Goal: Task Accomplishment & Management: Complete application form

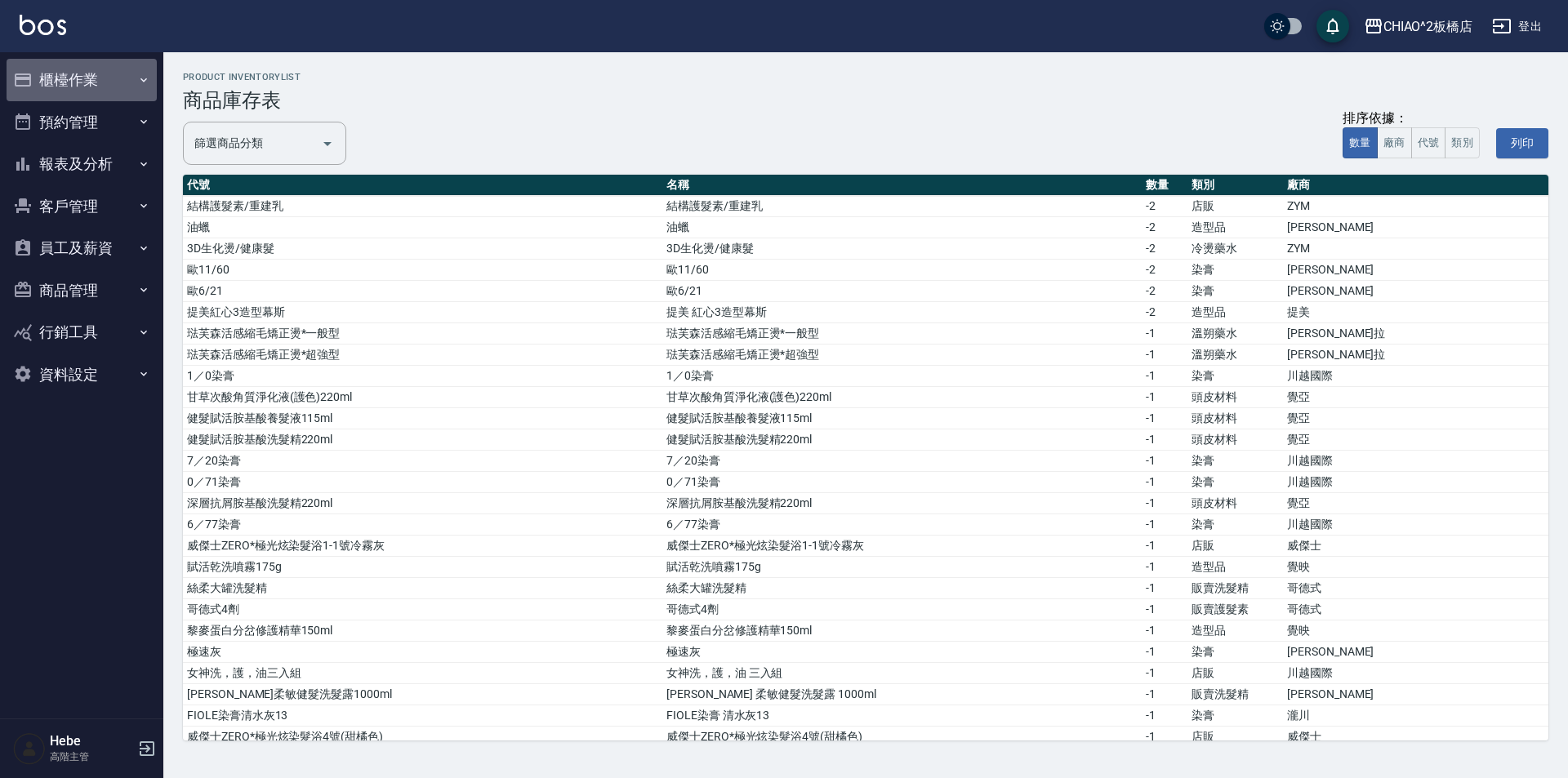
click at [104, 83] on button "櫃檯作業" at bounding box center [82, 79] width 151 height 43
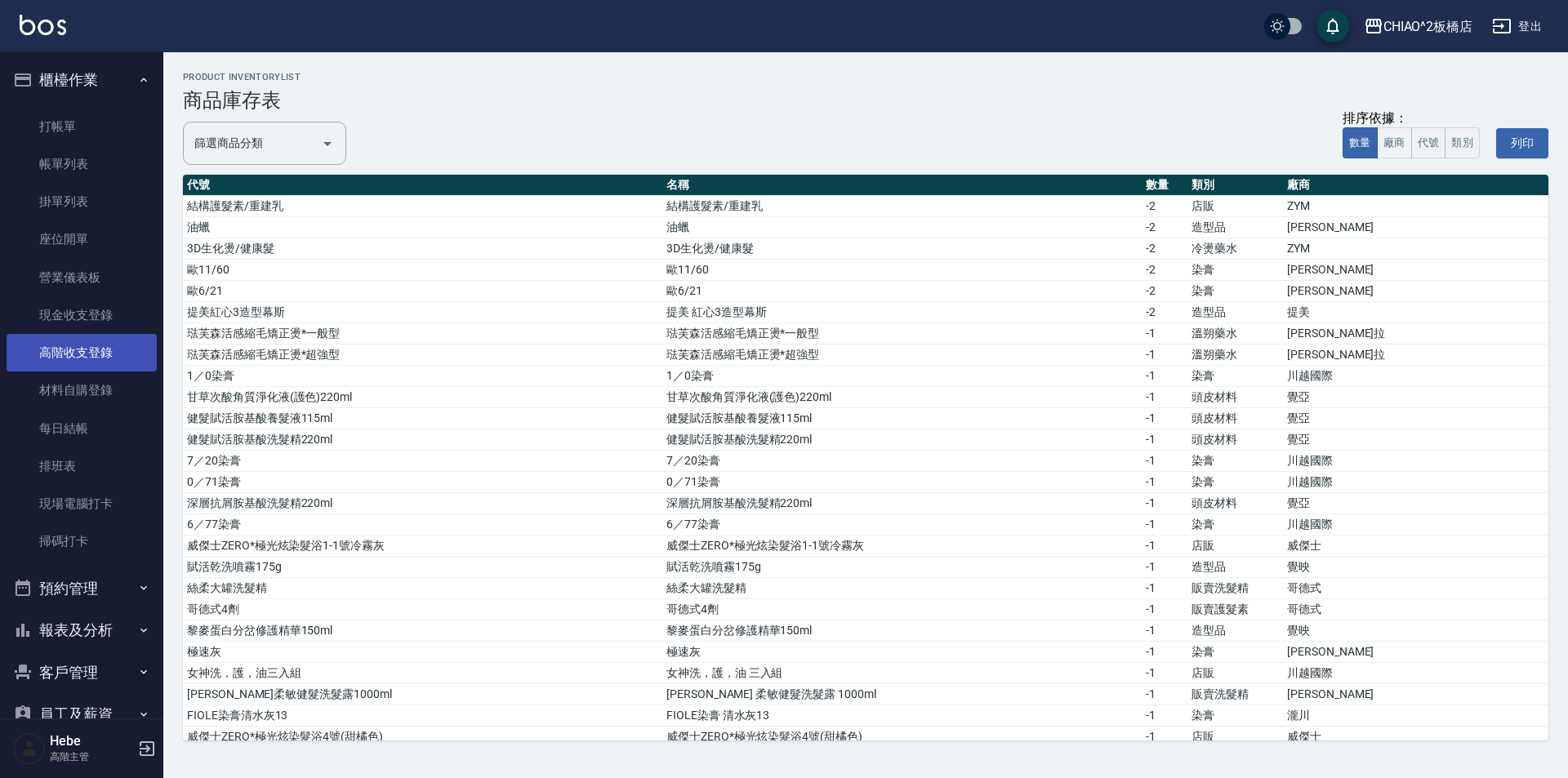
click at [115, 367] on link "高階收支登錄" at bounding box center [82, 352] width 151 height 38
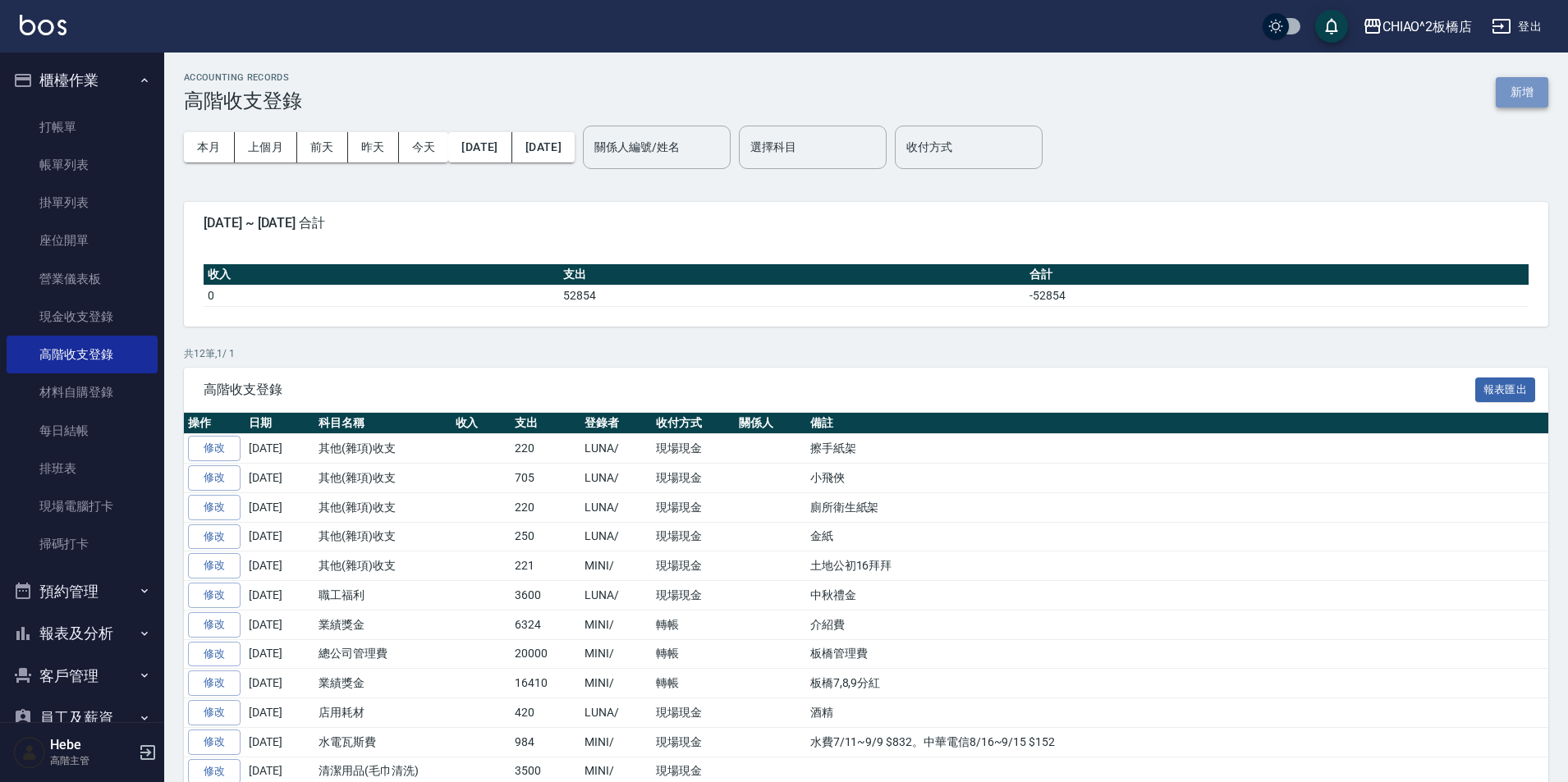
click at [1530, 104] on button "新增" at bounding box center [1522, 92] width 52 height 30
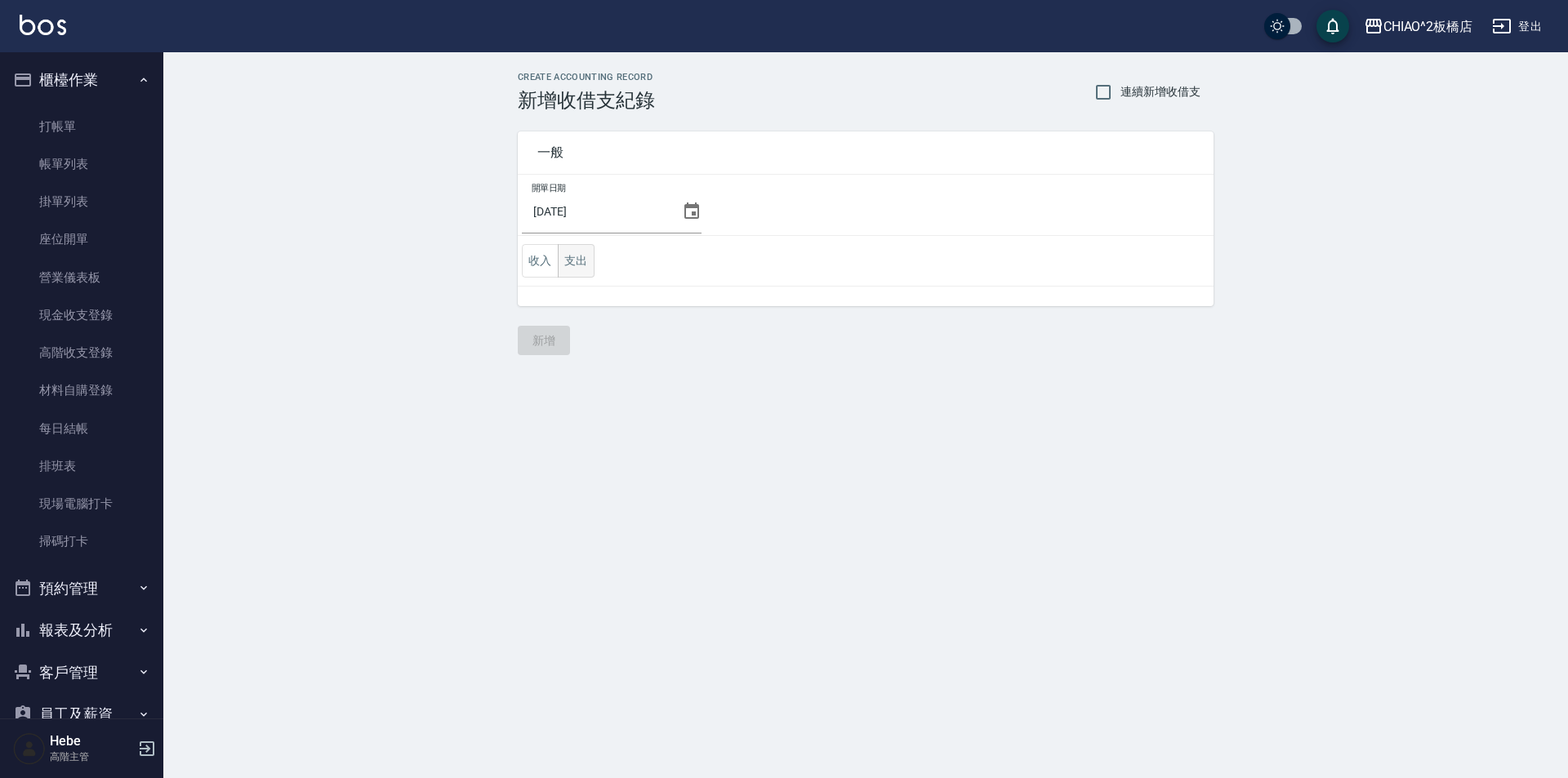
click at [579, 268] on button "支出" at bounding box center [576, 261] width 37 height 33
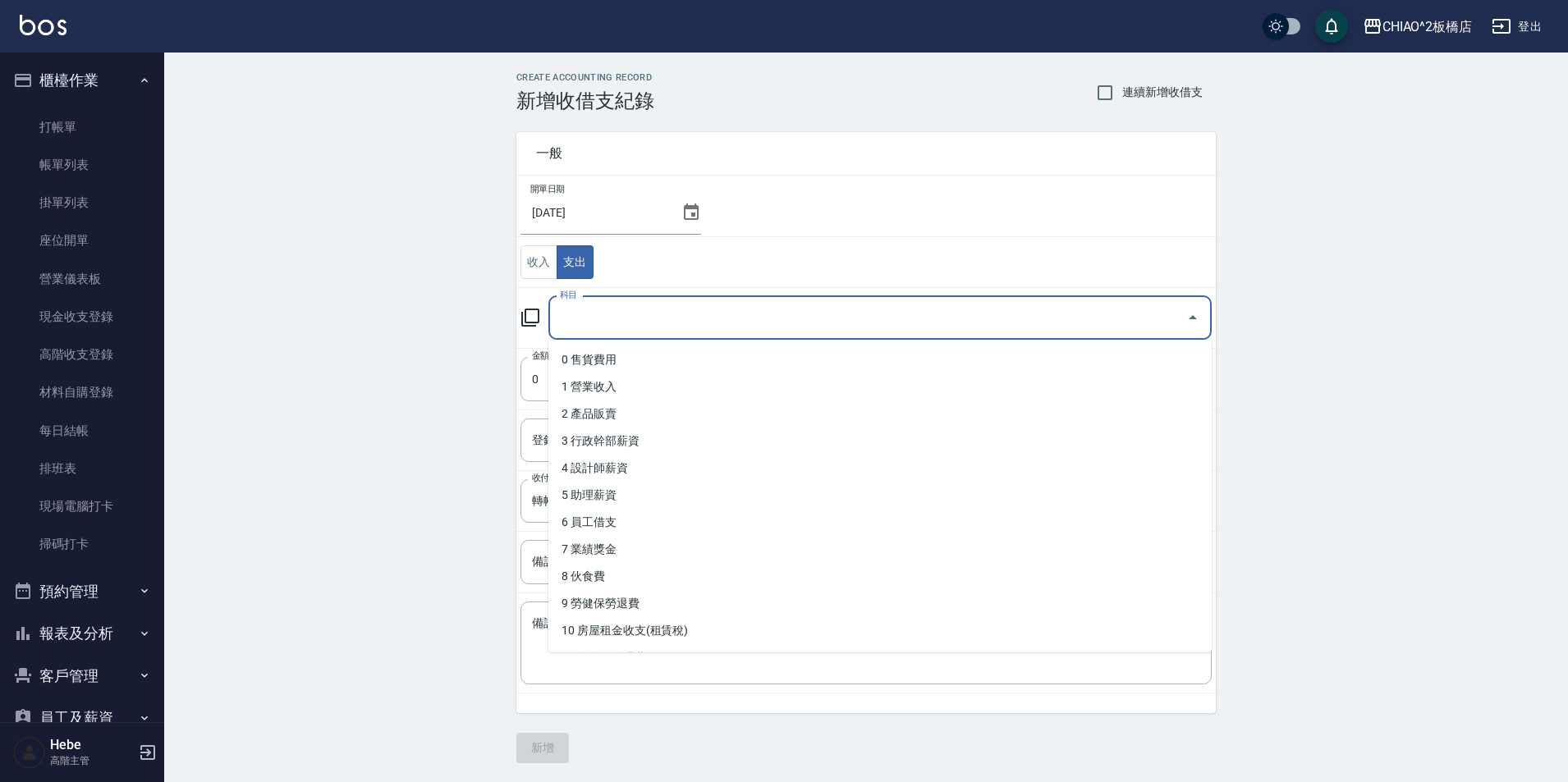
click at [607, 309] on input "科目" at bounding box center [868, 318] width 624 height 29
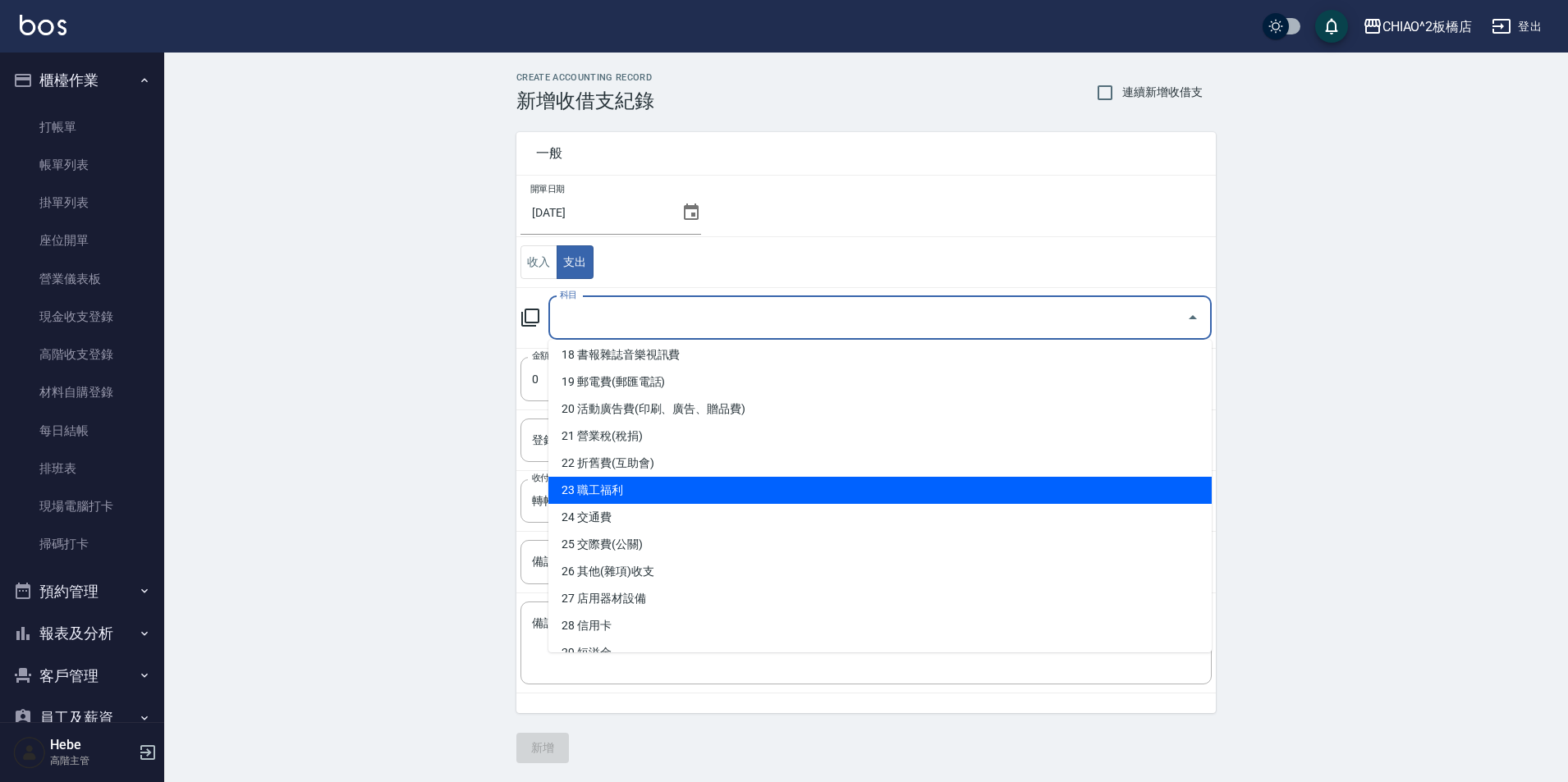
click at [627, 501] on li "23 職工福利" at bounding box center [880, 490] width 664 height 27
type input "23 職工福利"
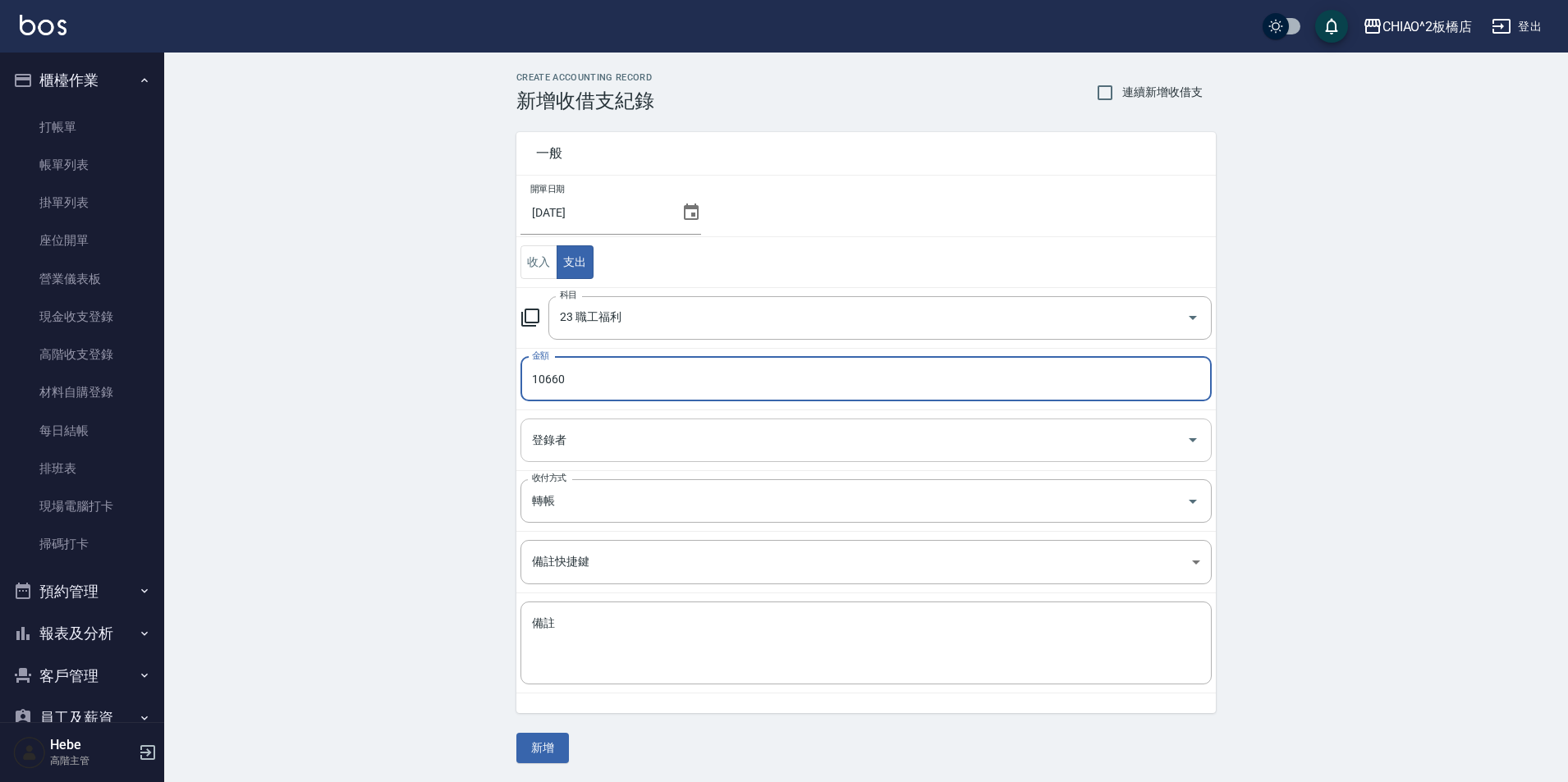
type input "10660"
click at [587, 438] on input "登錄者" at bounding box center [854, 441] width 652 height 29
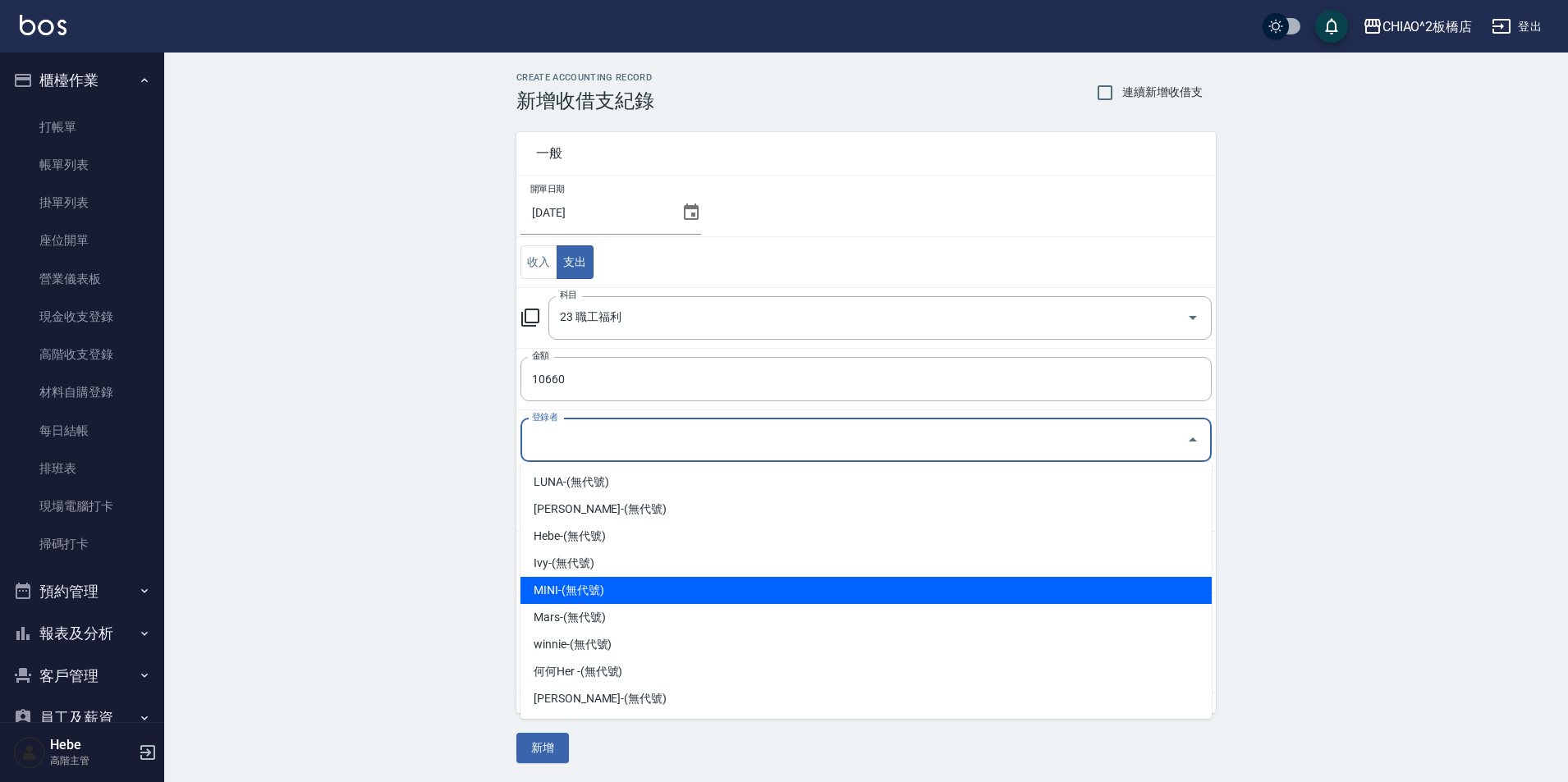
click at [624, 597] on li "MINI-(無代號)" at bounding box center [866, 590] width 691 height 27
type input "MINI-(無代號)"
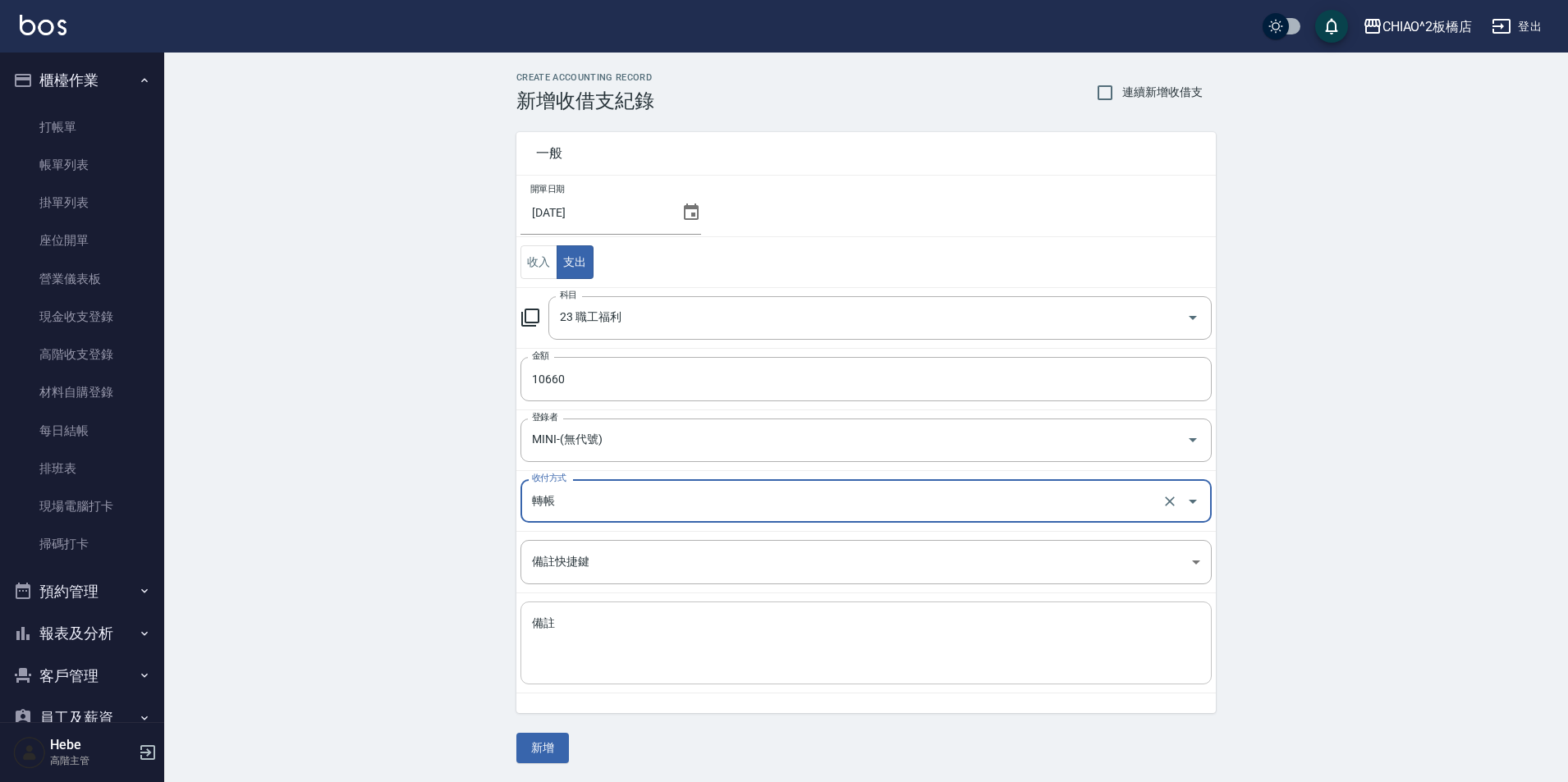
click at [618, 631] on textarea "備註" at bounding box center [866, 643] width 668 height 55
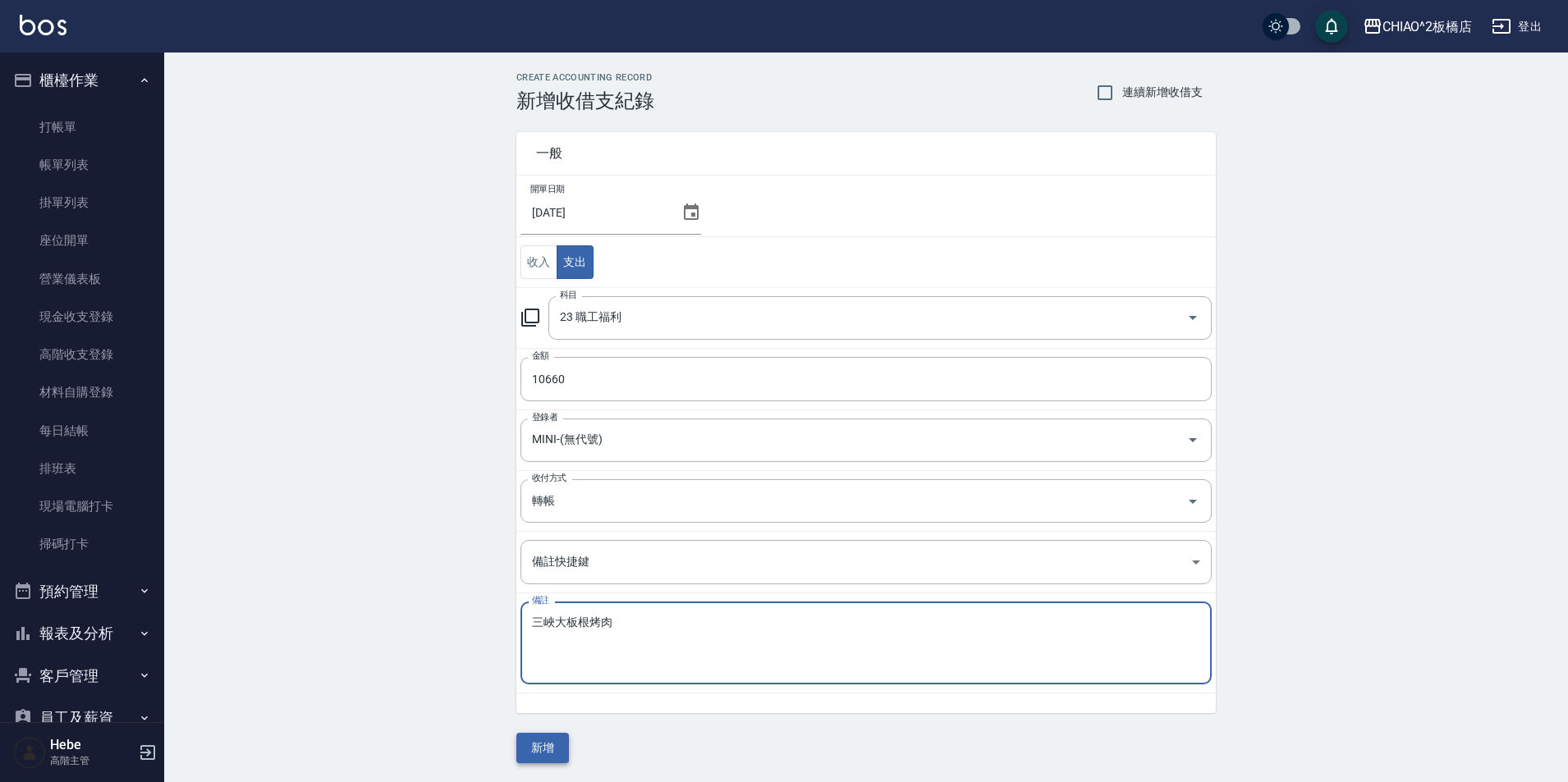
type textarea "三峽大板根烤肉"
click at [536, 750] on button "新增" at bounding box center [543, 748] width 52 height 30
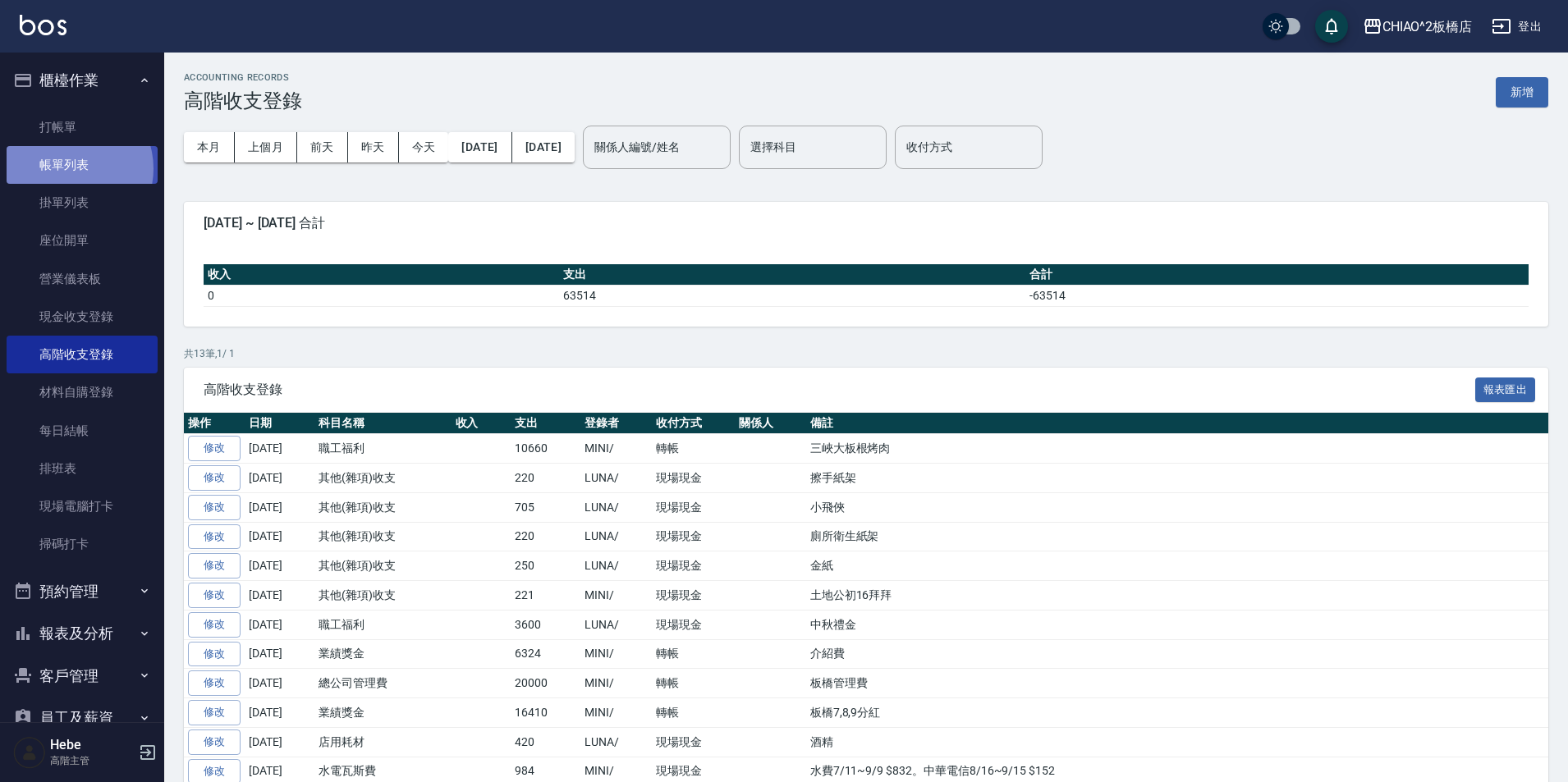
click at [72, 169] on link "帳單列表" at bounding box center [82, 165] width 151 height 38
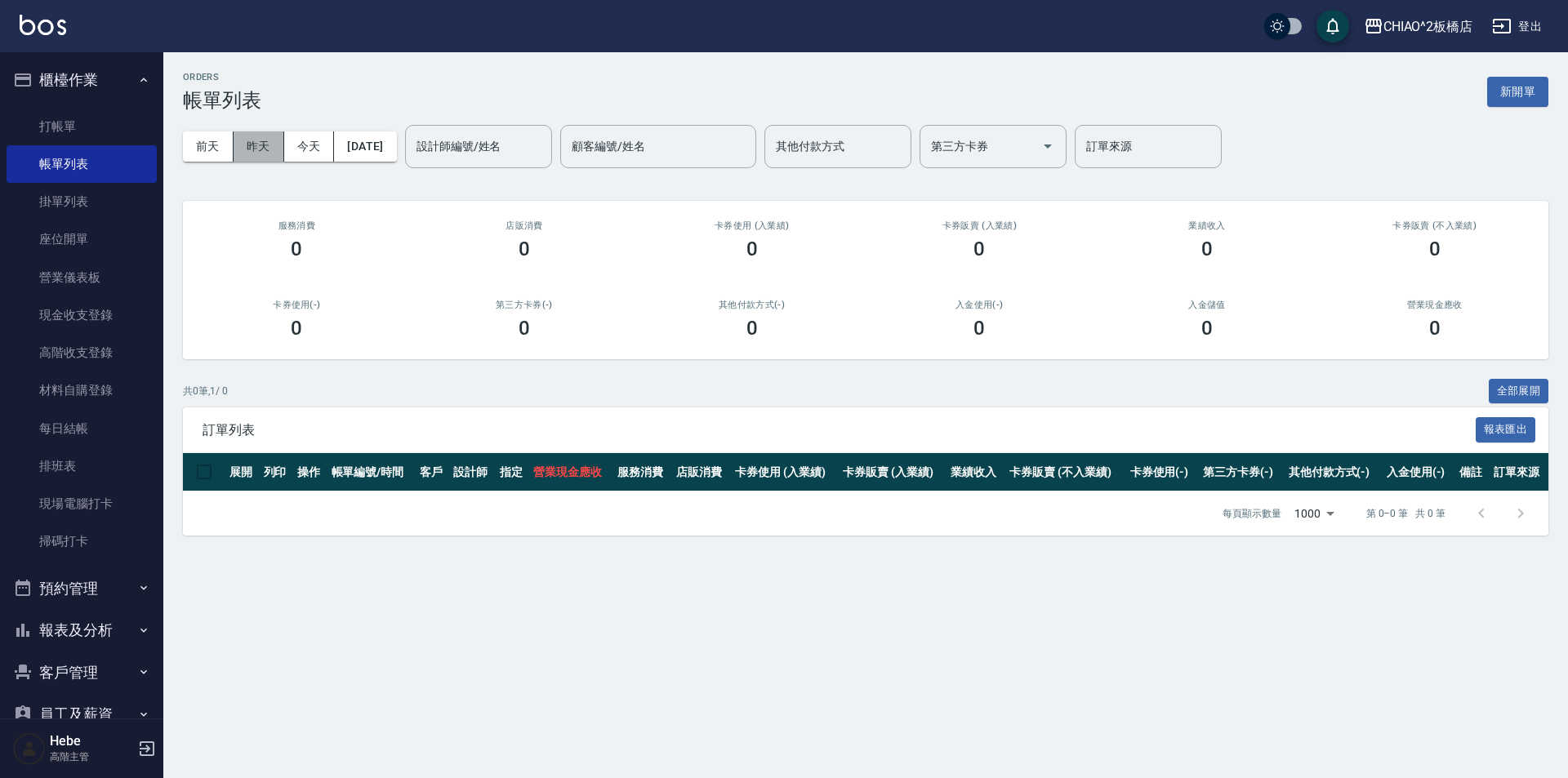
click at [258, 150] on button "昨天" at bounding box center [259, 146] width 51 height 30
click at [214, 152] on button "前天" at bounding box center [208, 146] width 51 height 30
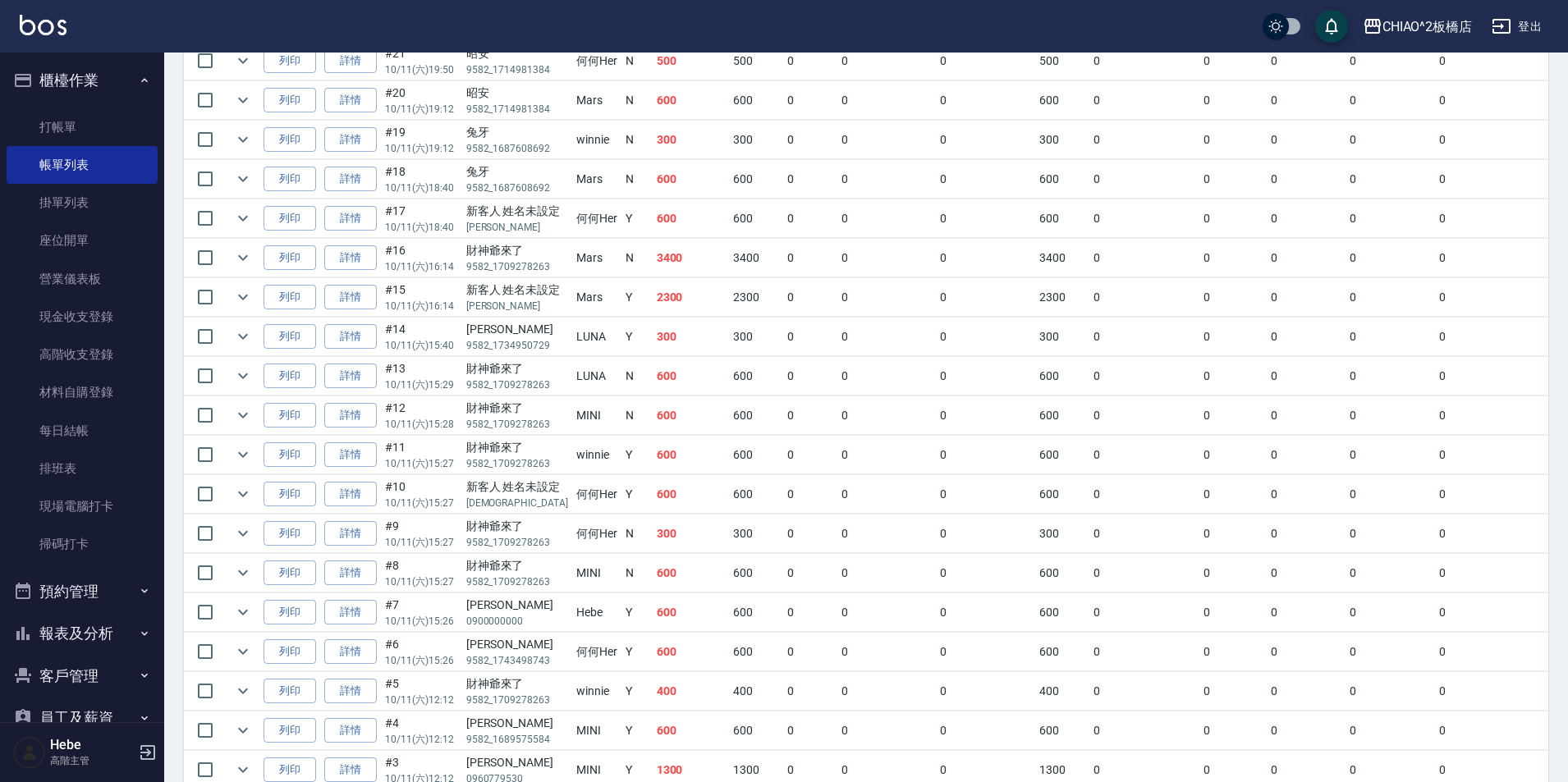
scroll to position [328, 0]
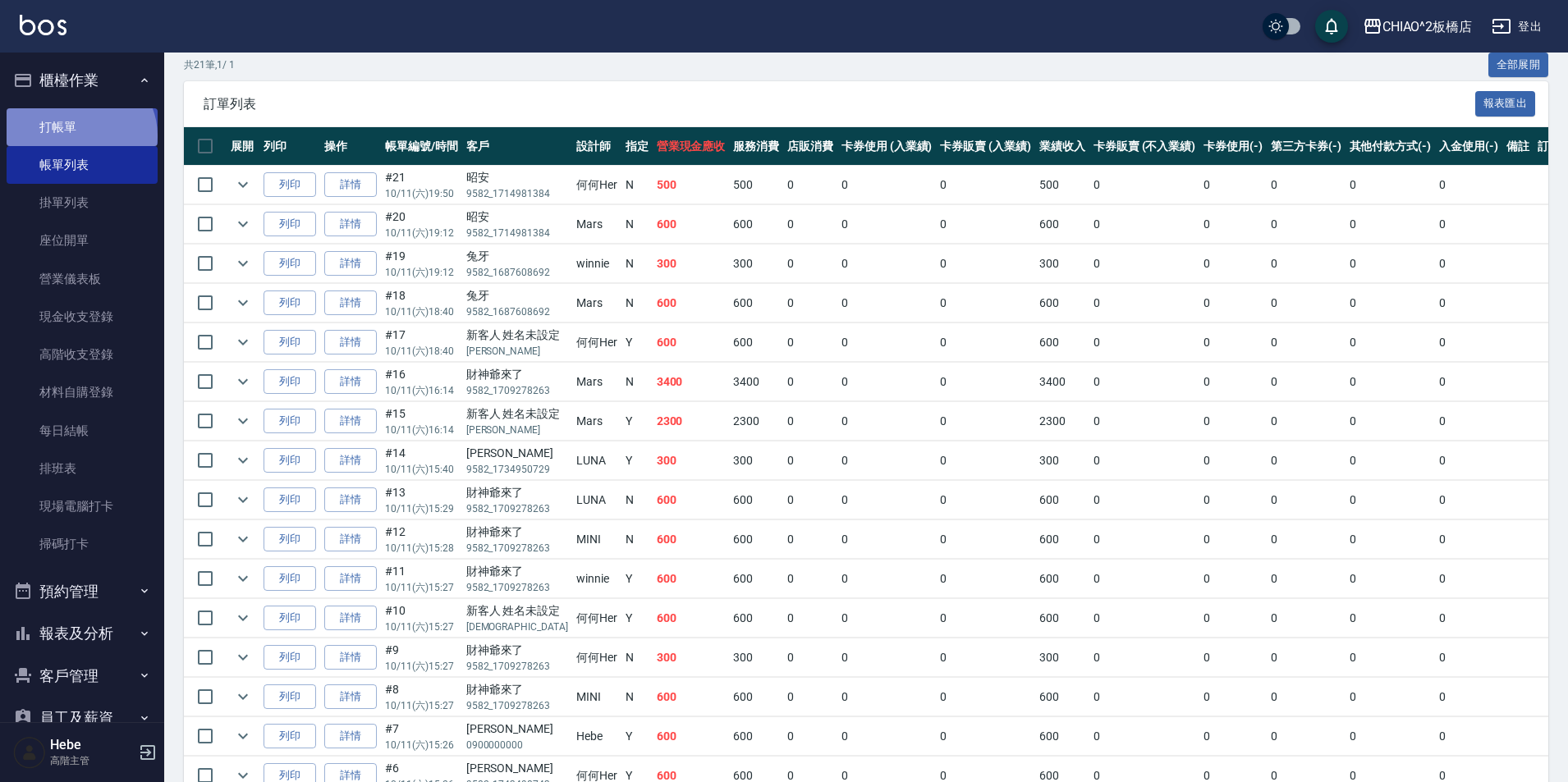
click at [79, 135] on link "打帳單" at bounding box center [82, 127] width 151 height 38
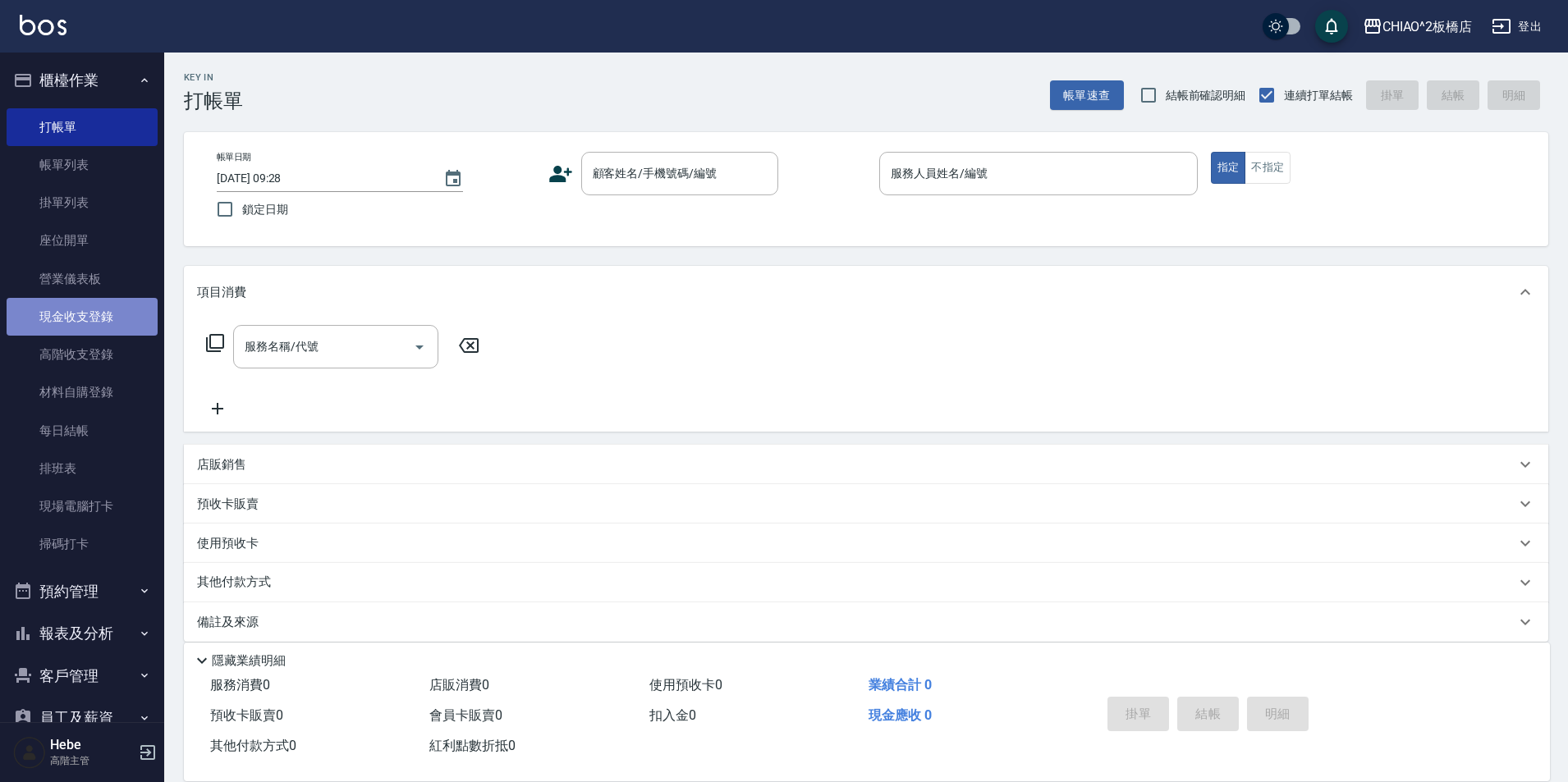
click at [106, 320] on link "現金收支登錄" at bounding box center [82, 316] width 151 height 38
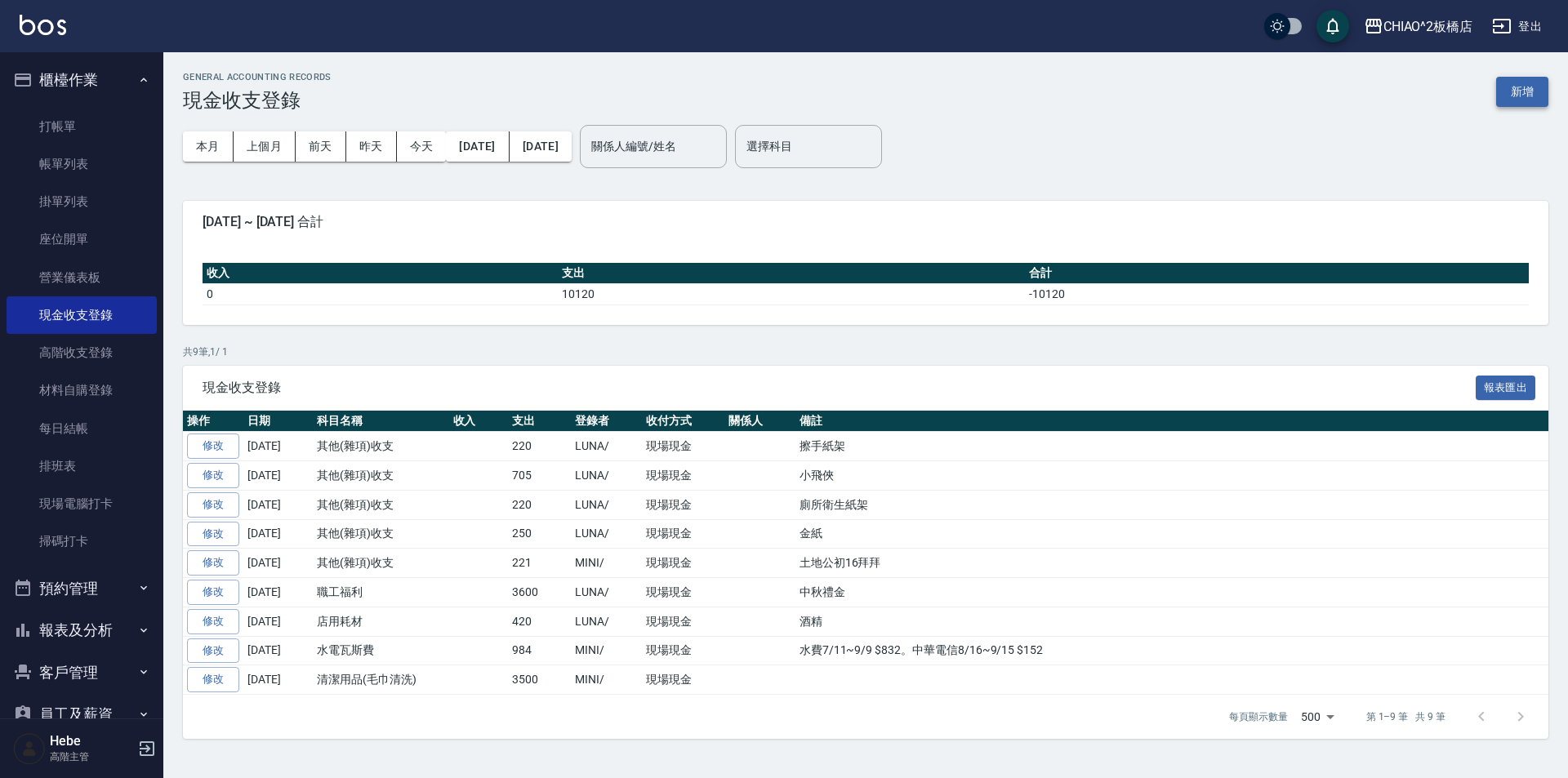
click at [1509, 93] on button "新增" at bounding box center [1522, 92] width 52 height 30
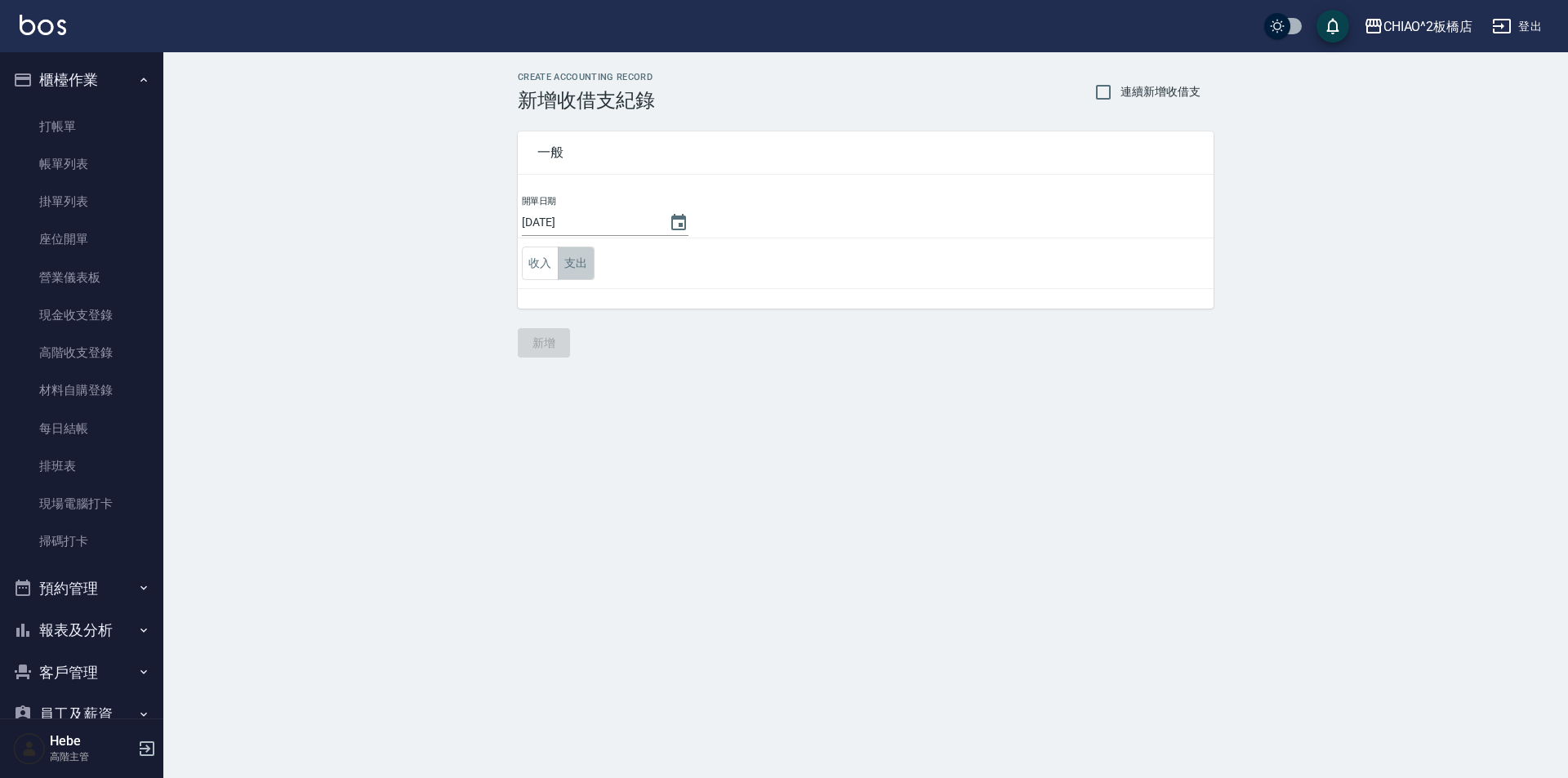
click at [568, 270] on button "支出" at bounding box center [576, 264] width 37 height 33
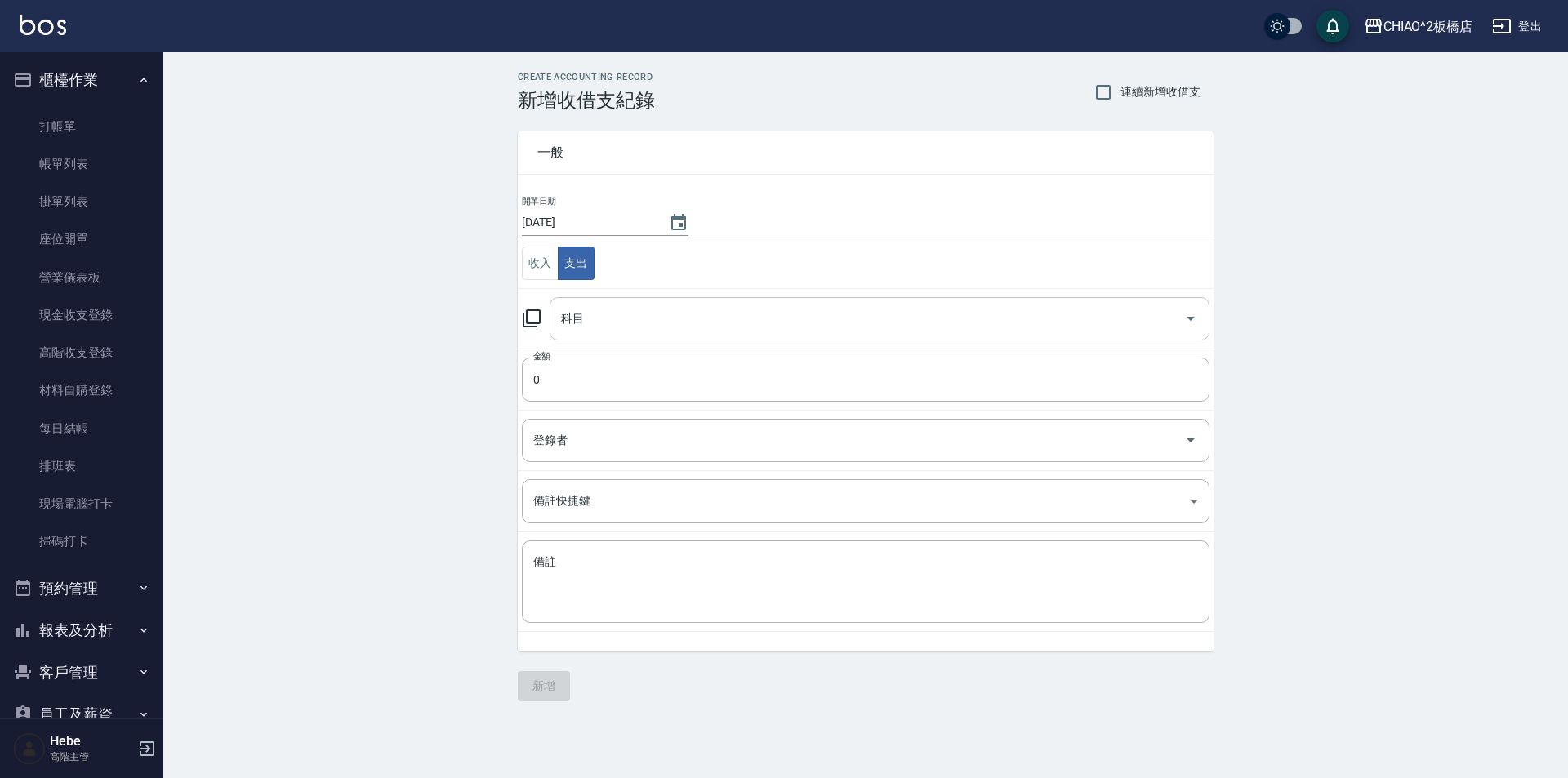
click at [595, 322] on input "科目" at bounding box center [868, 319] width 621 height 28
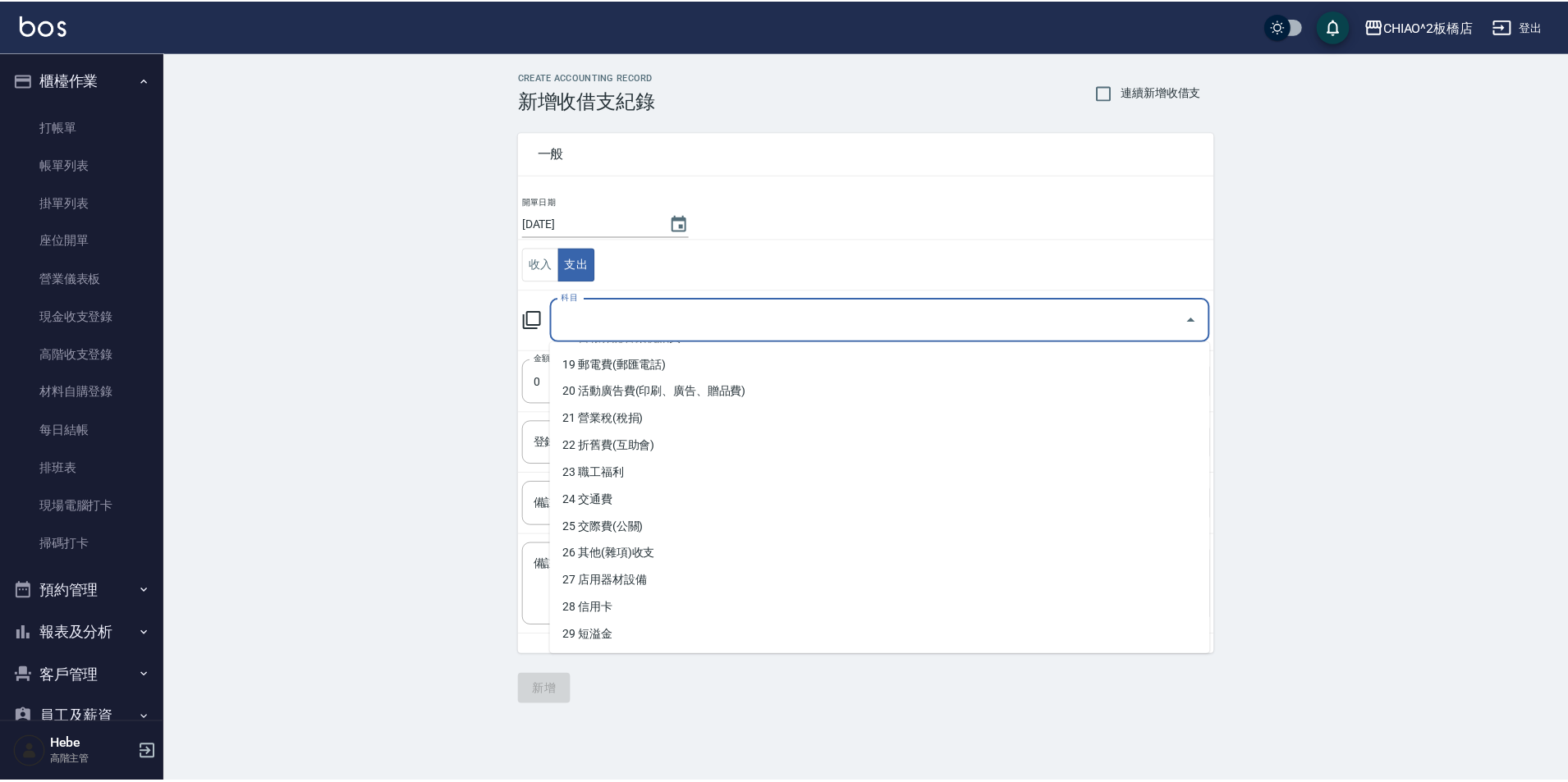
scroll to position [483, 0]
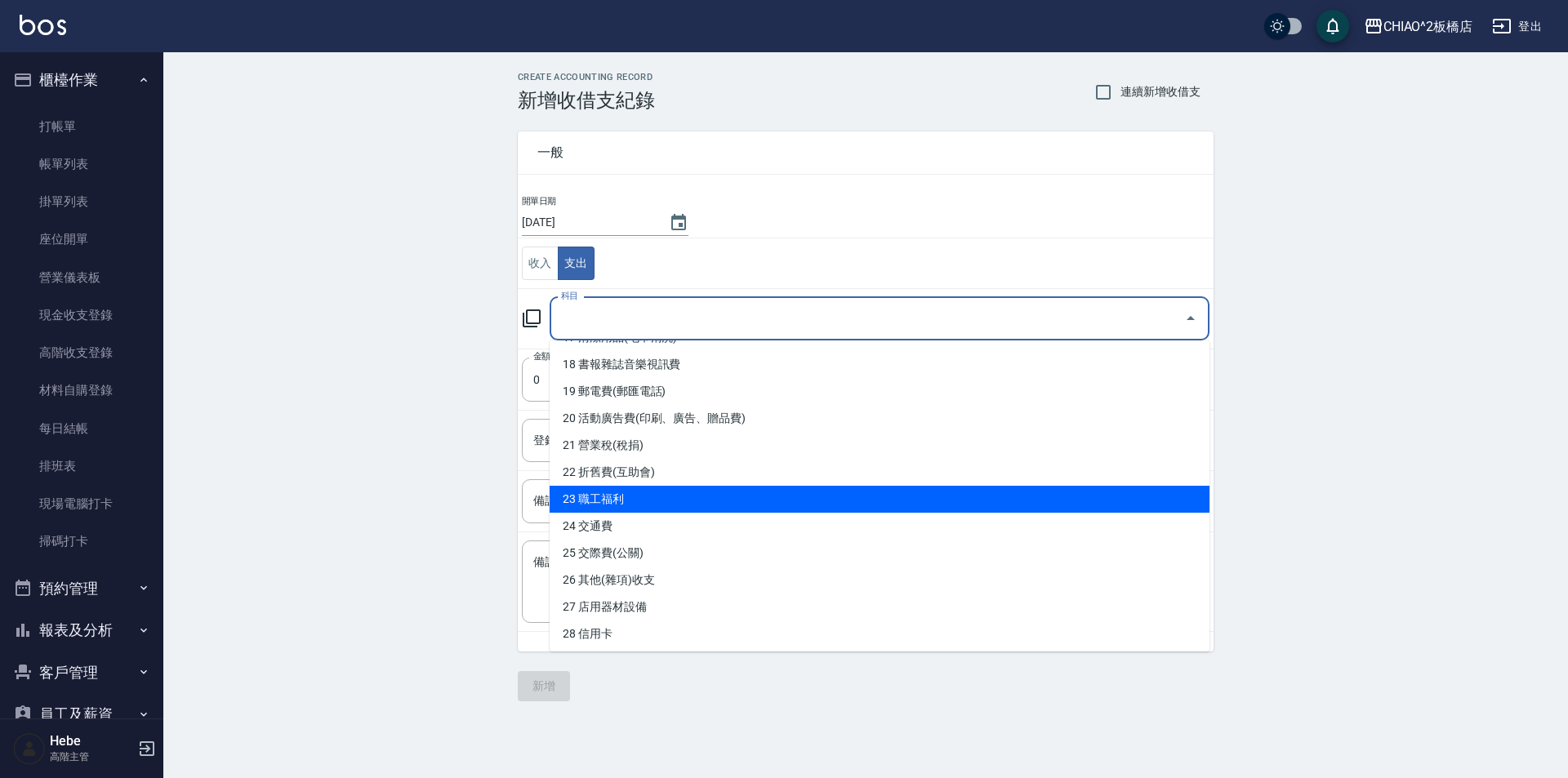
click at [670, 511] on li "23 職工福利" at bounding box center [879, 499] width 660 height 27
type input "23 職工福利"
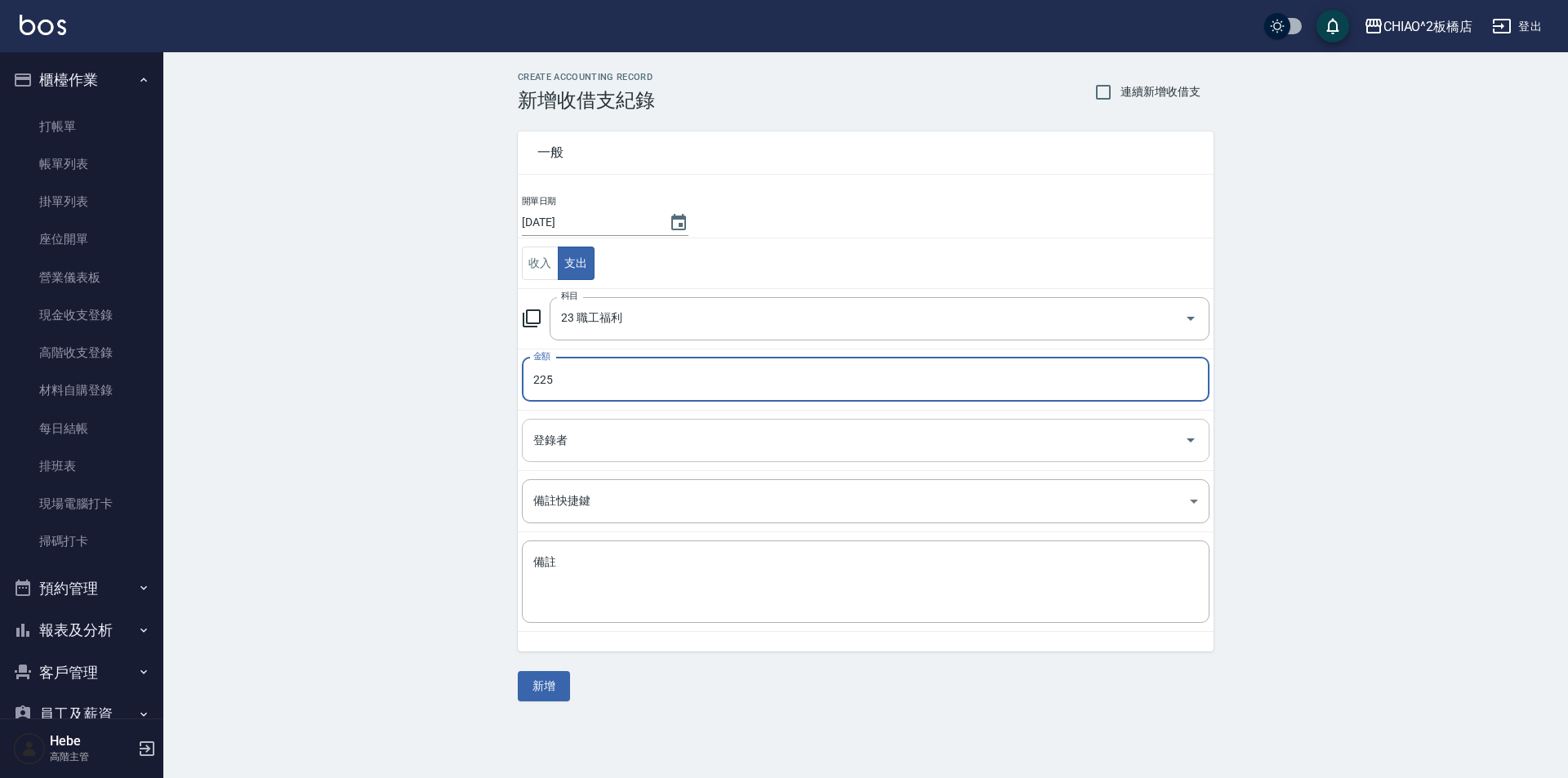
type input "225"
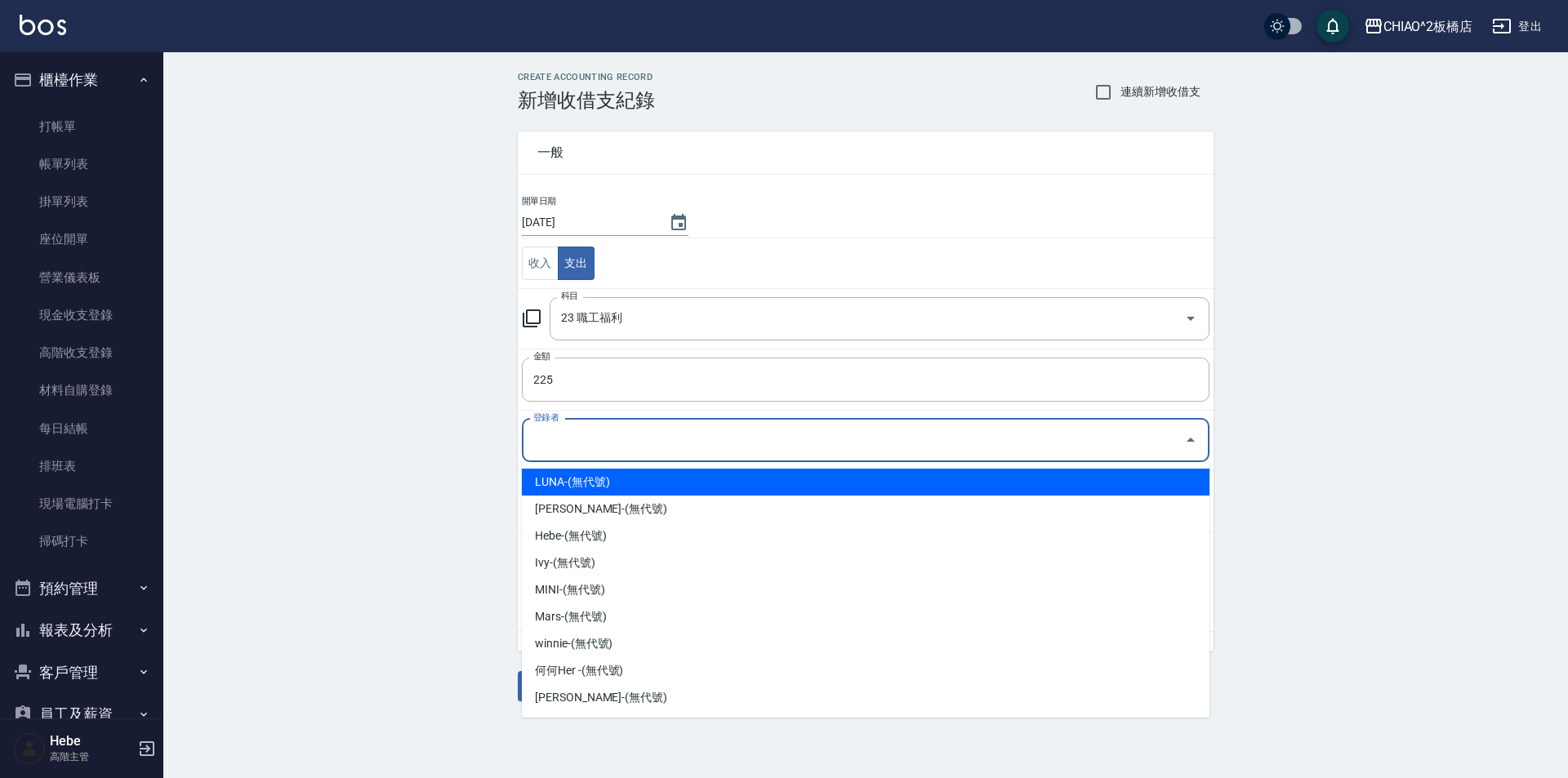
click at [612, 443] on input "登錄者" at bounding box center [853, 440] width 648 height 28
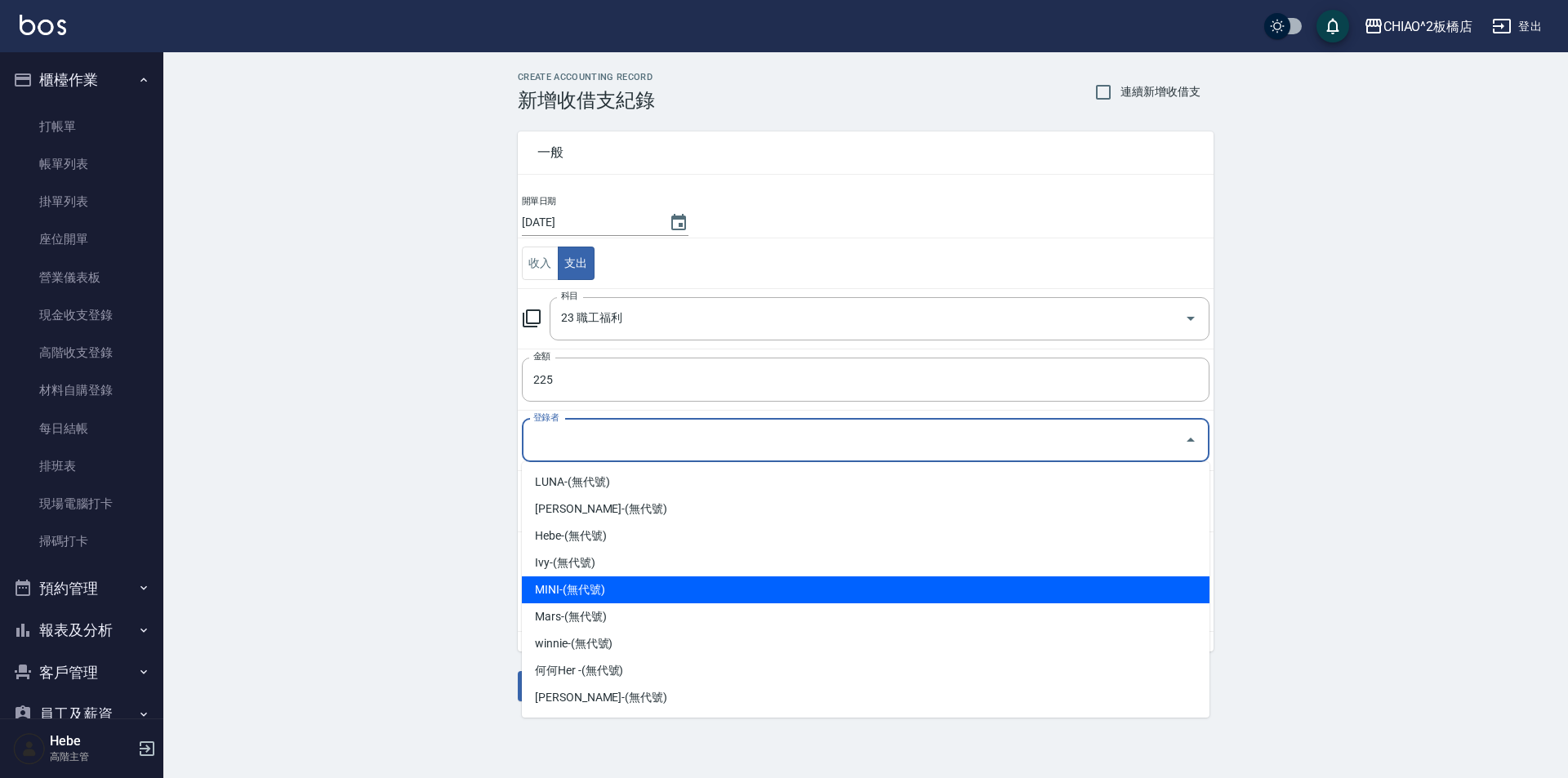
click at [619, 585] on li "MINI-(無代號)" at bounding box center [866, 590] width 688 height 27
type input "MINI-(無代號)"
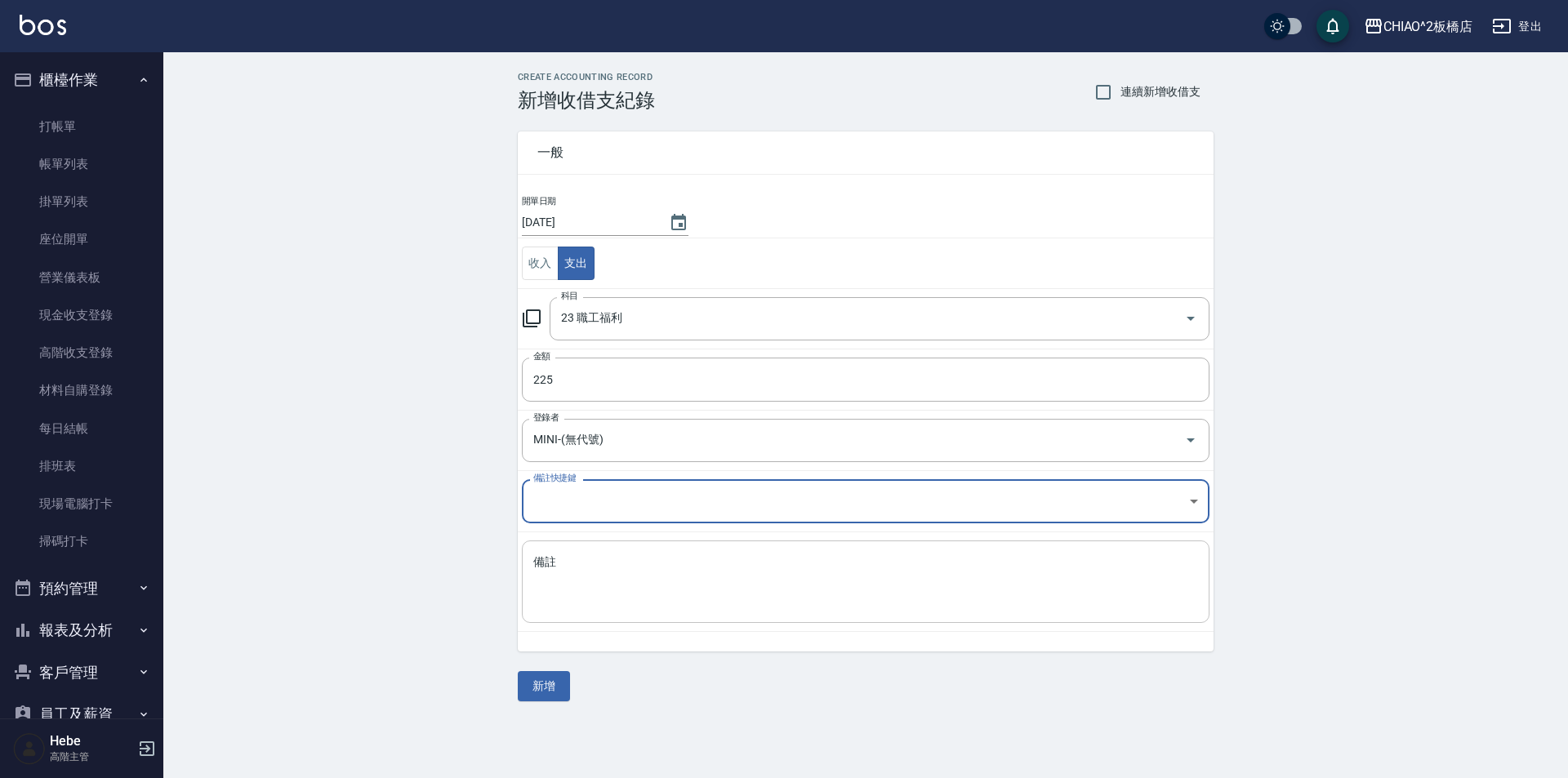
click at [622, 586] on textarea "備註" at bounding box center [865, 582] width 664 height 55
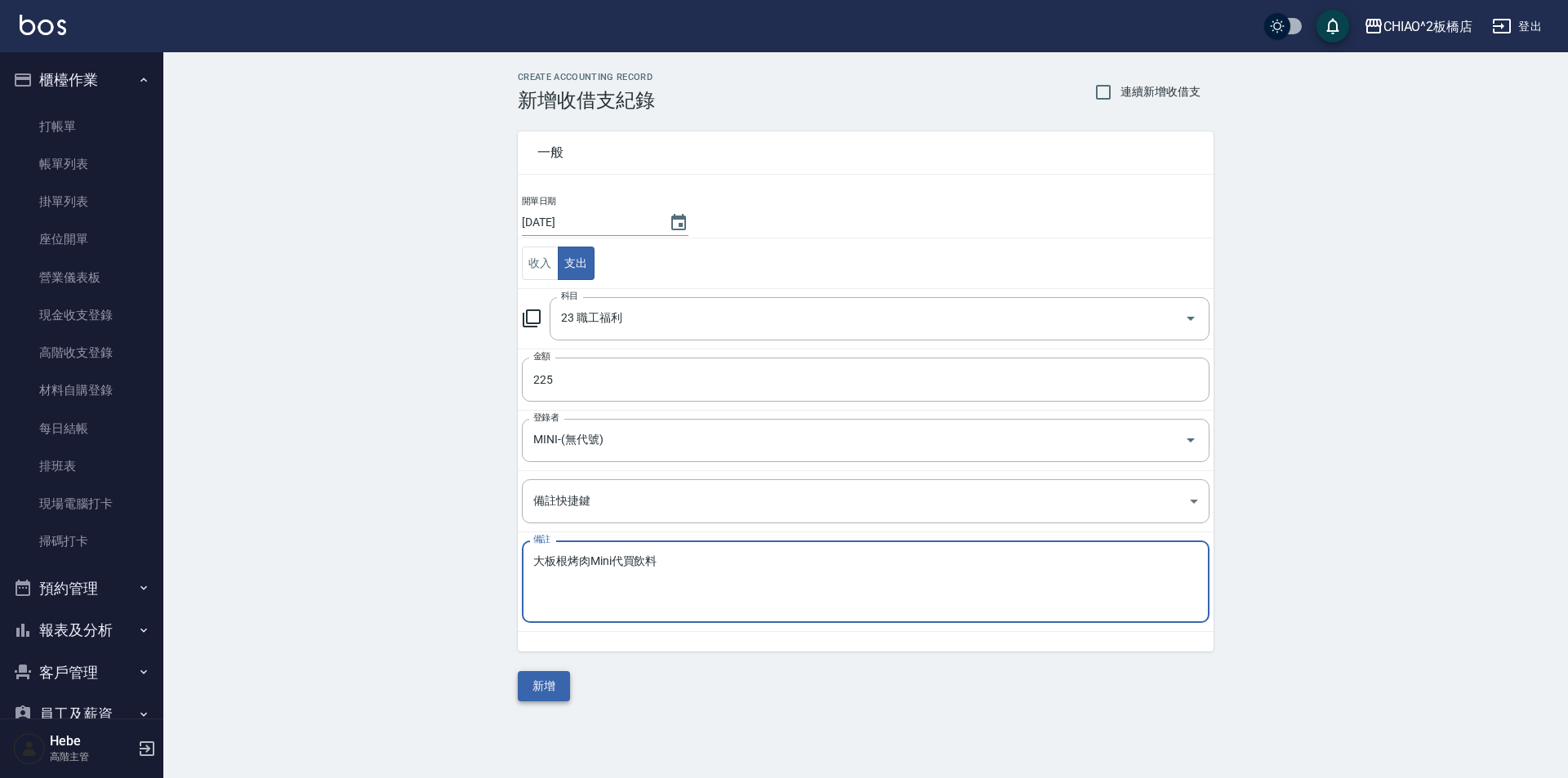
type textarea "大板根烤肉Mini代買飲料"
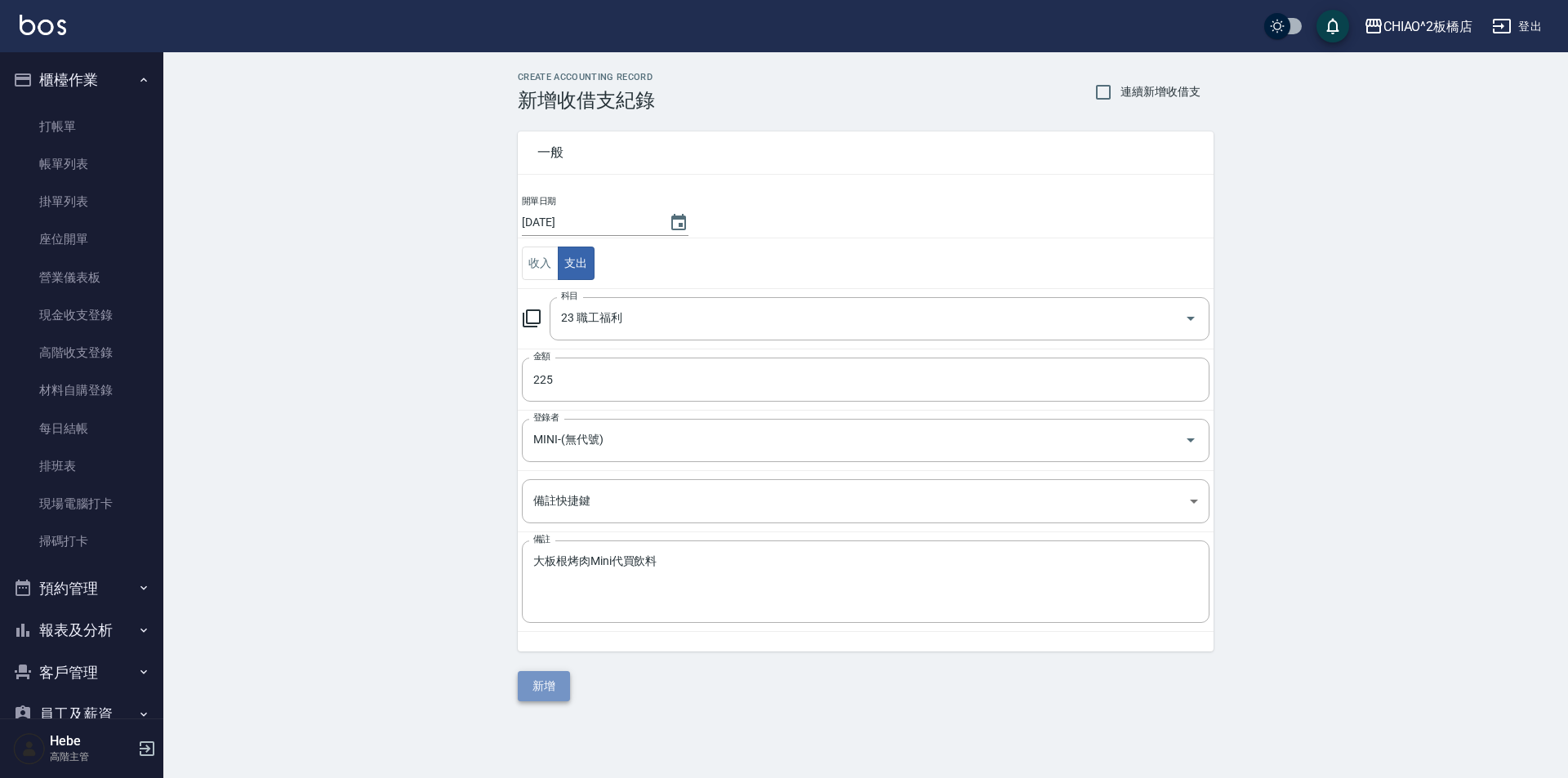
click at [539, 686] on button "新增" at bounding box center [544, 686] width 52 height 30
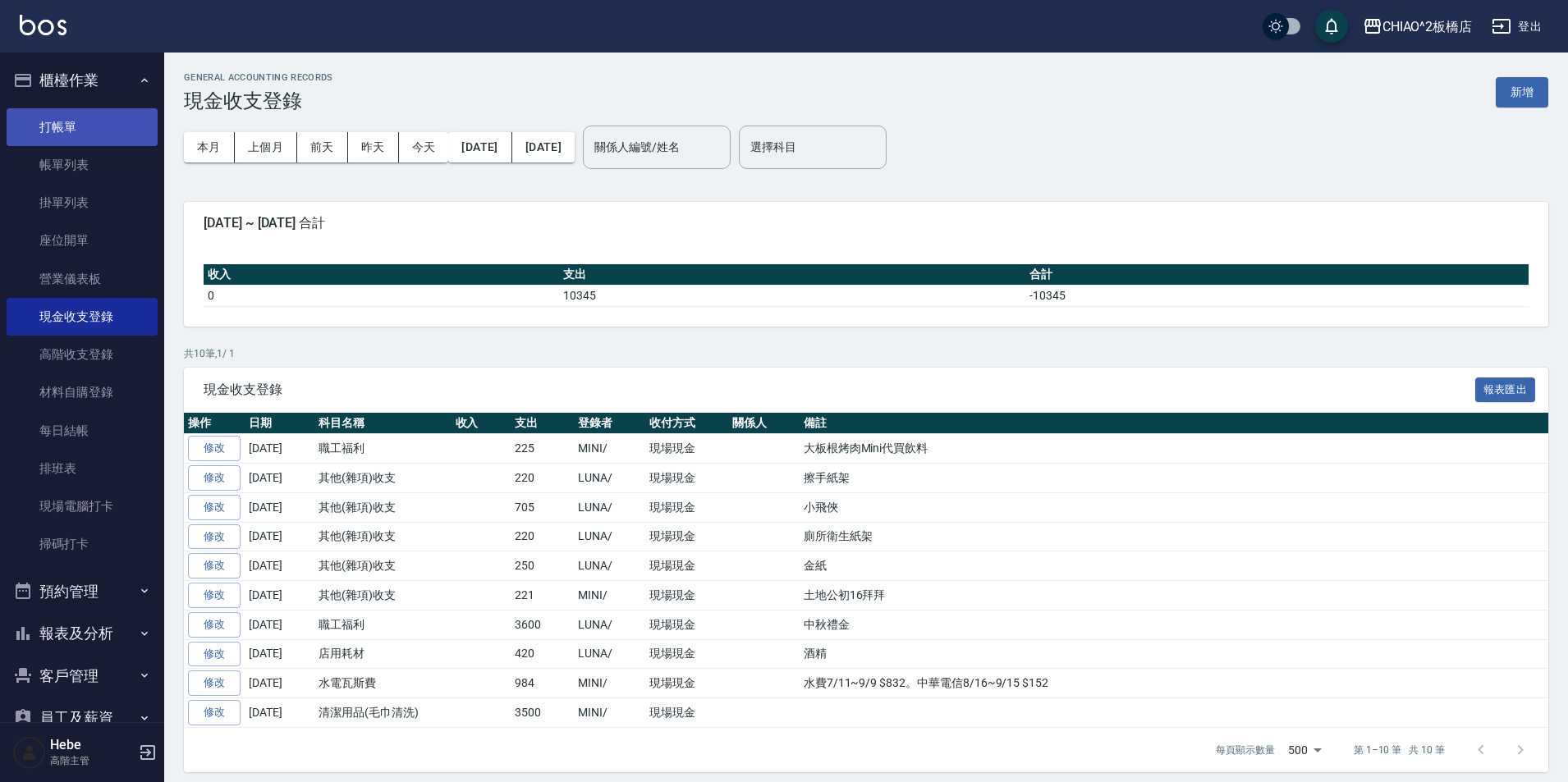
click at [135, 133] on link "打帳單" at bounding box center [82, 127] width 151 height 38
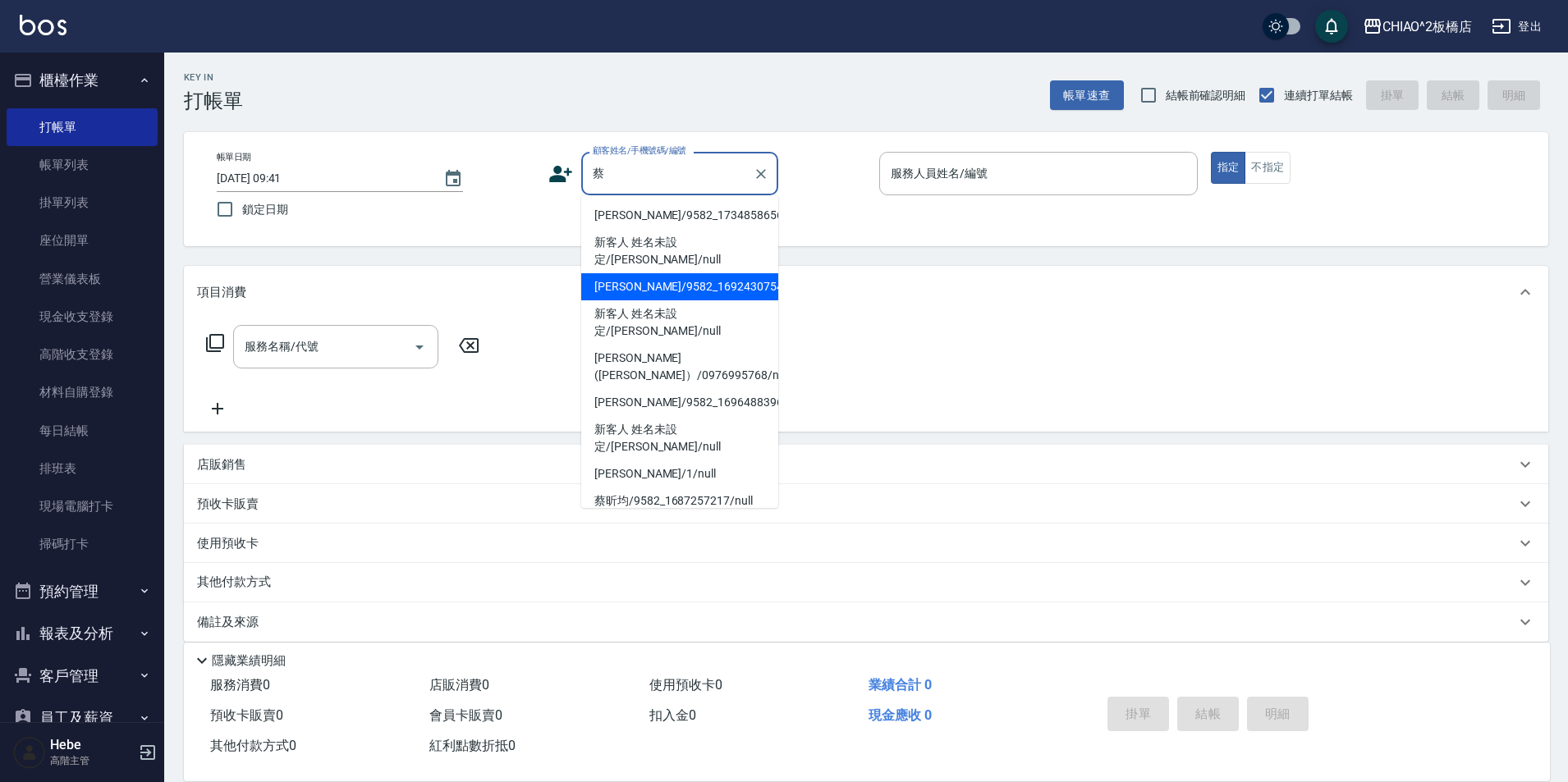
click at [739, 273] on li "[PERSON_NAME]/9582_1692430754/null" at bounding box center [680, 287] width 197 height 27
type input "[PERSON_NAME]/9582_1692430754/null"
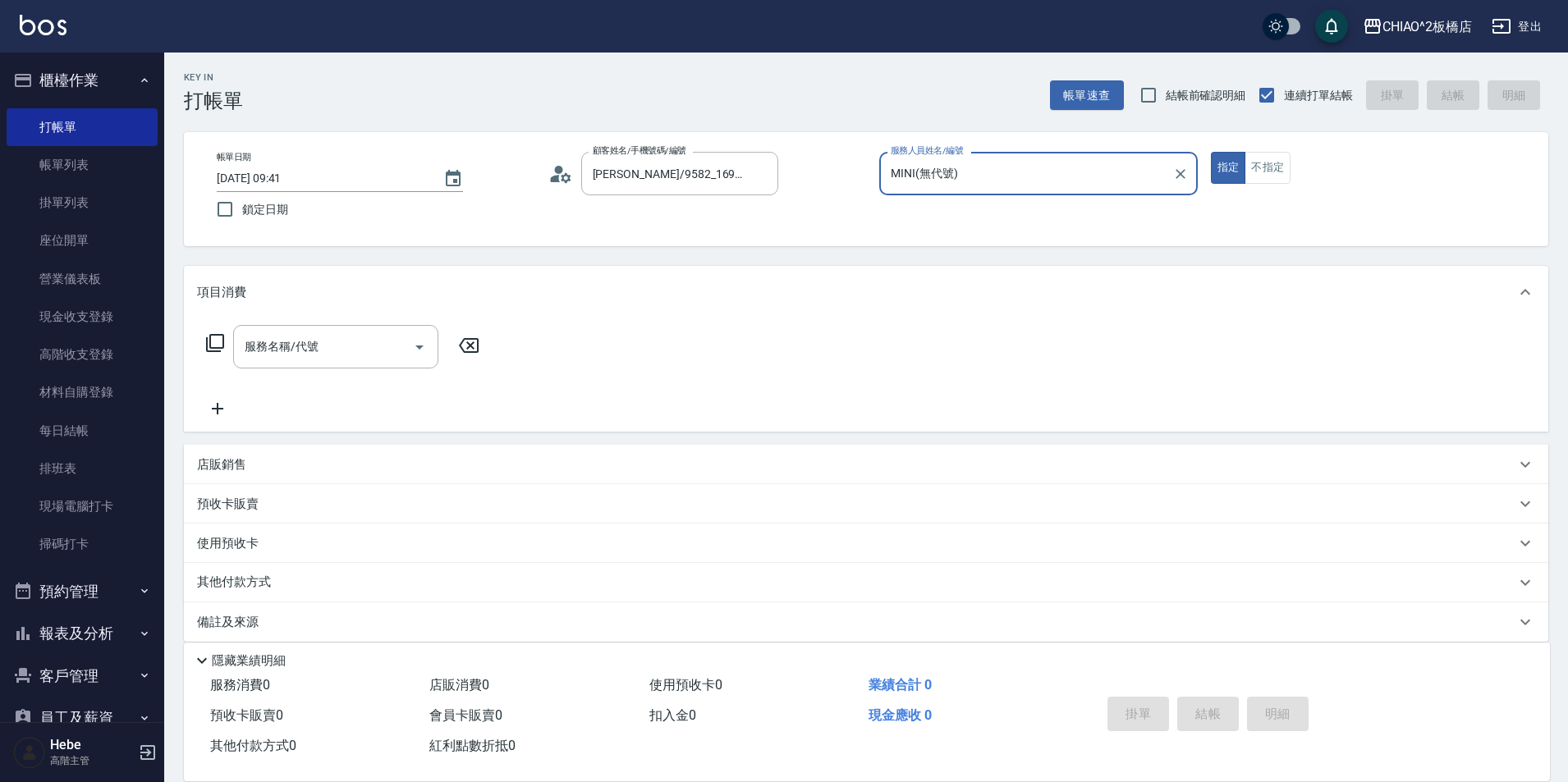
type input "MINI(無代號)"
click at [353, 346] on input "服務名稱/代號" at bounding box center [323, 346] width 166 height 29
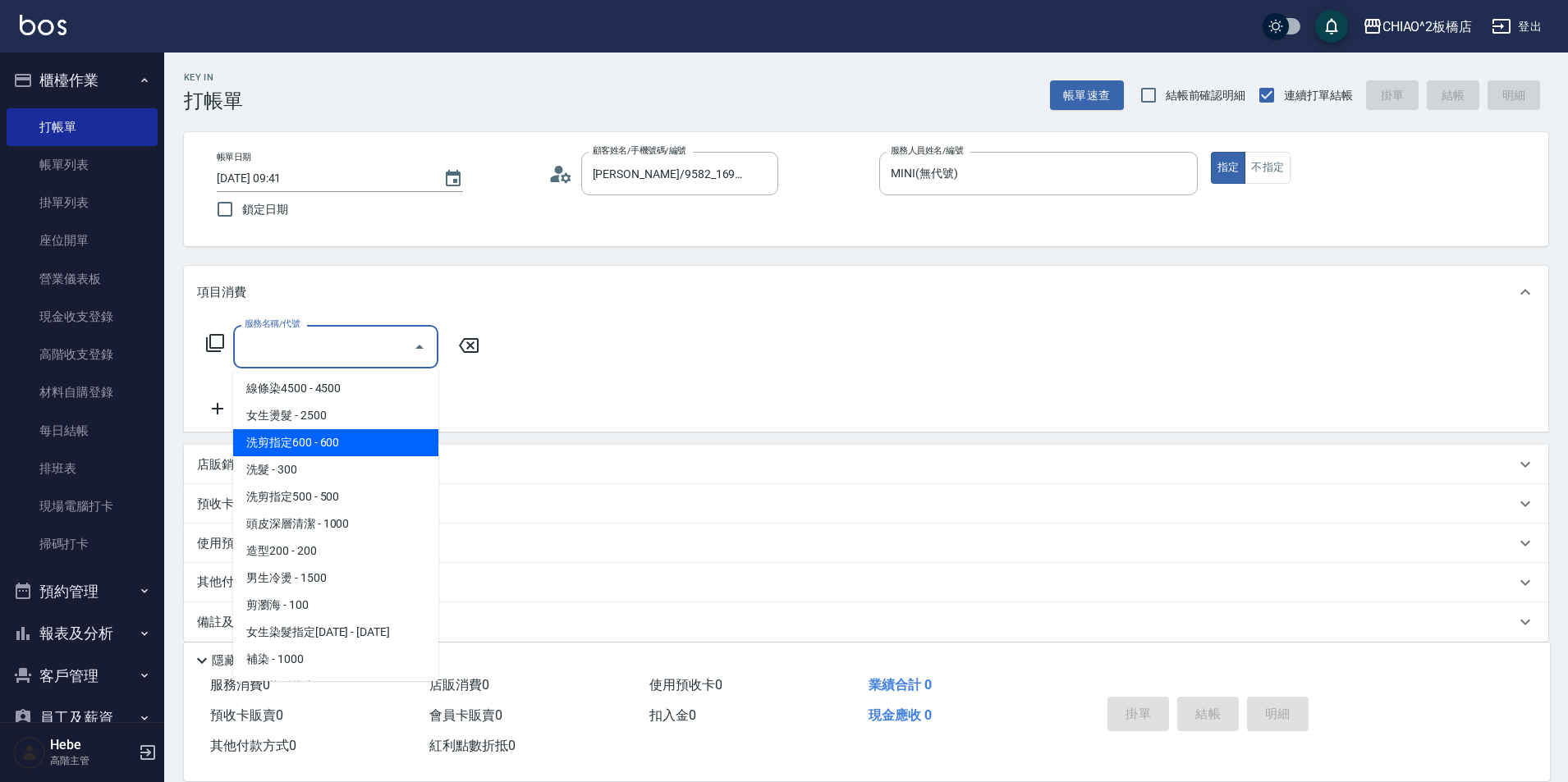
click at [366, 435] on span "洗剪指定600 - 600" at bounding box center [336, 442] width 205 height 27
type input "洗剪指定600(96678)"
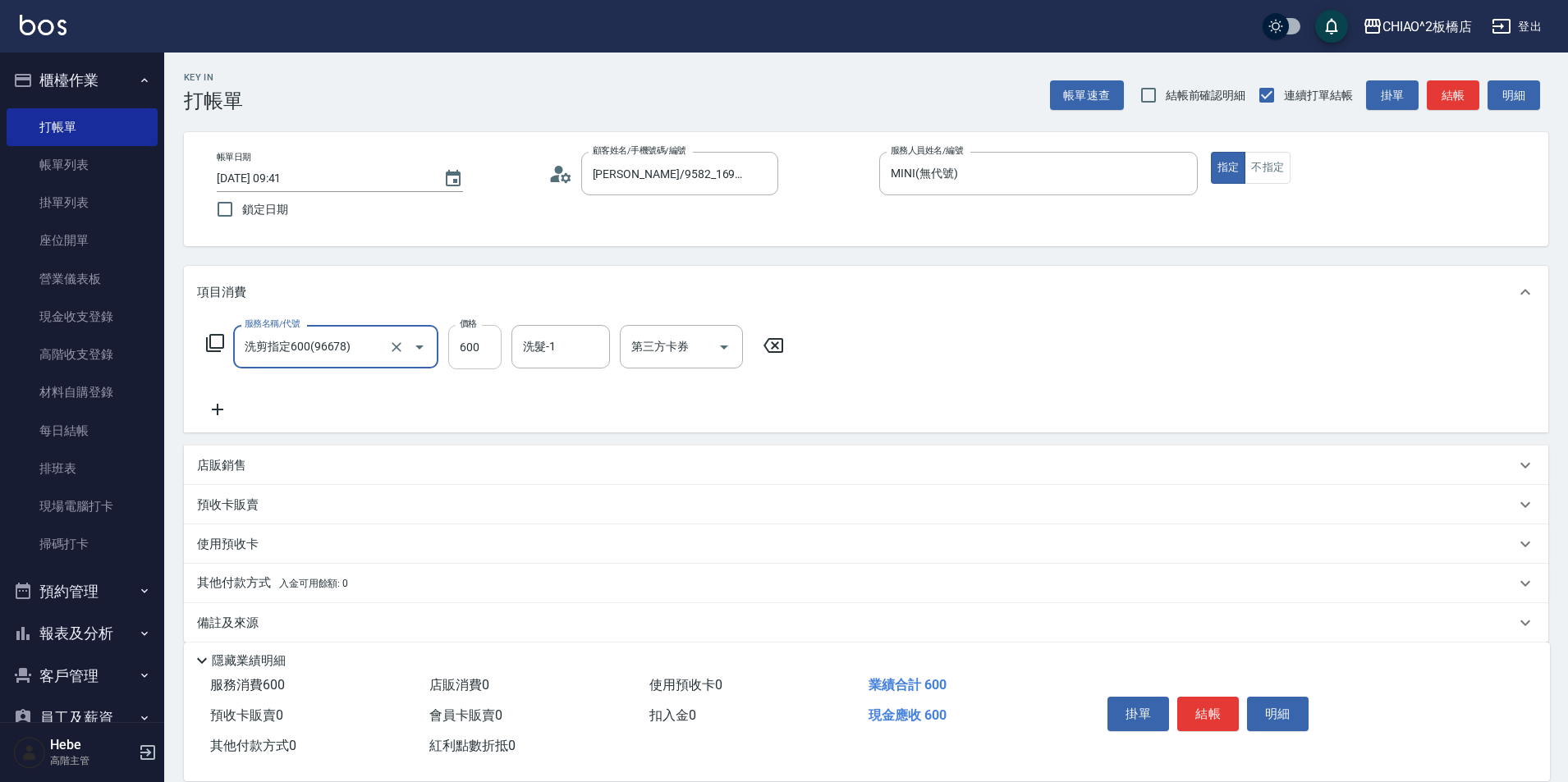
click at [491, 352] on input "600" at bounding box center [474, 346] width 53 height 45
type input "650"
click at [1210, 705] on button "結帳" at bounding box center [1208, 714] width 61 height 34
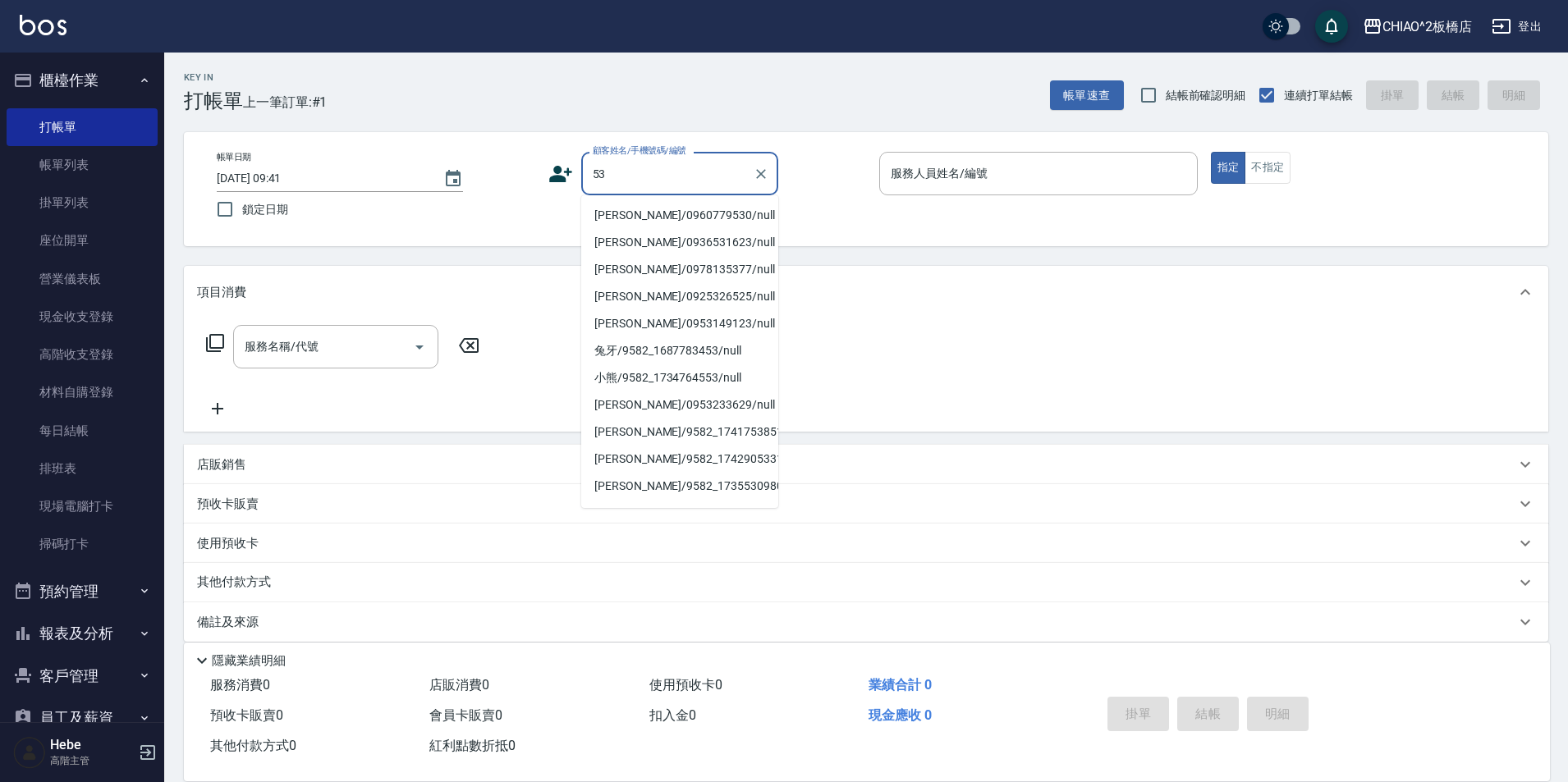
type input "5"
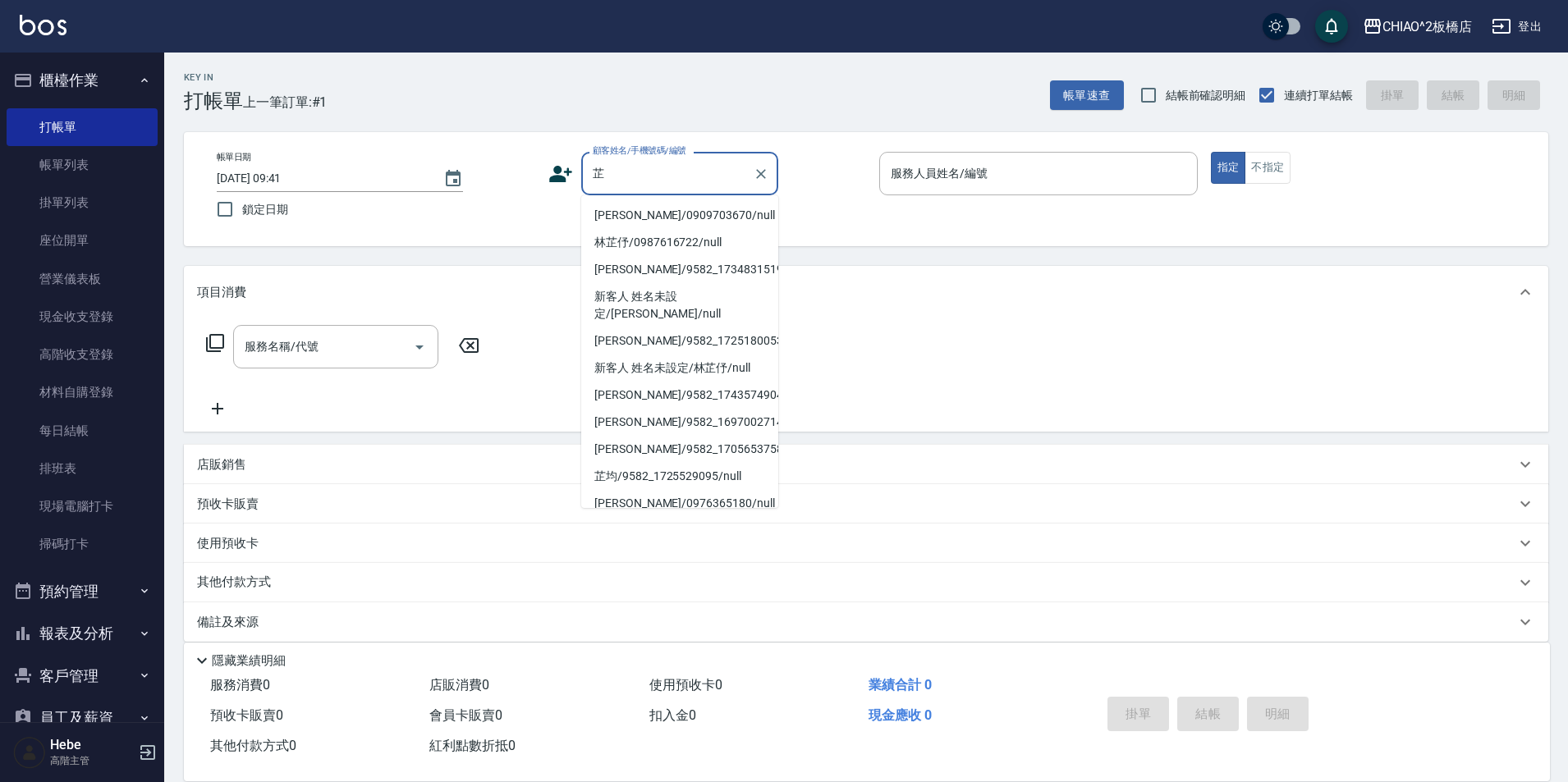
click at [680, 218] on li "[PERSON_NAME]/0909703670/null" at bounding box center [680, 215] width 197 height 27
type input "[PERSON_NAME]/0909703670/null"
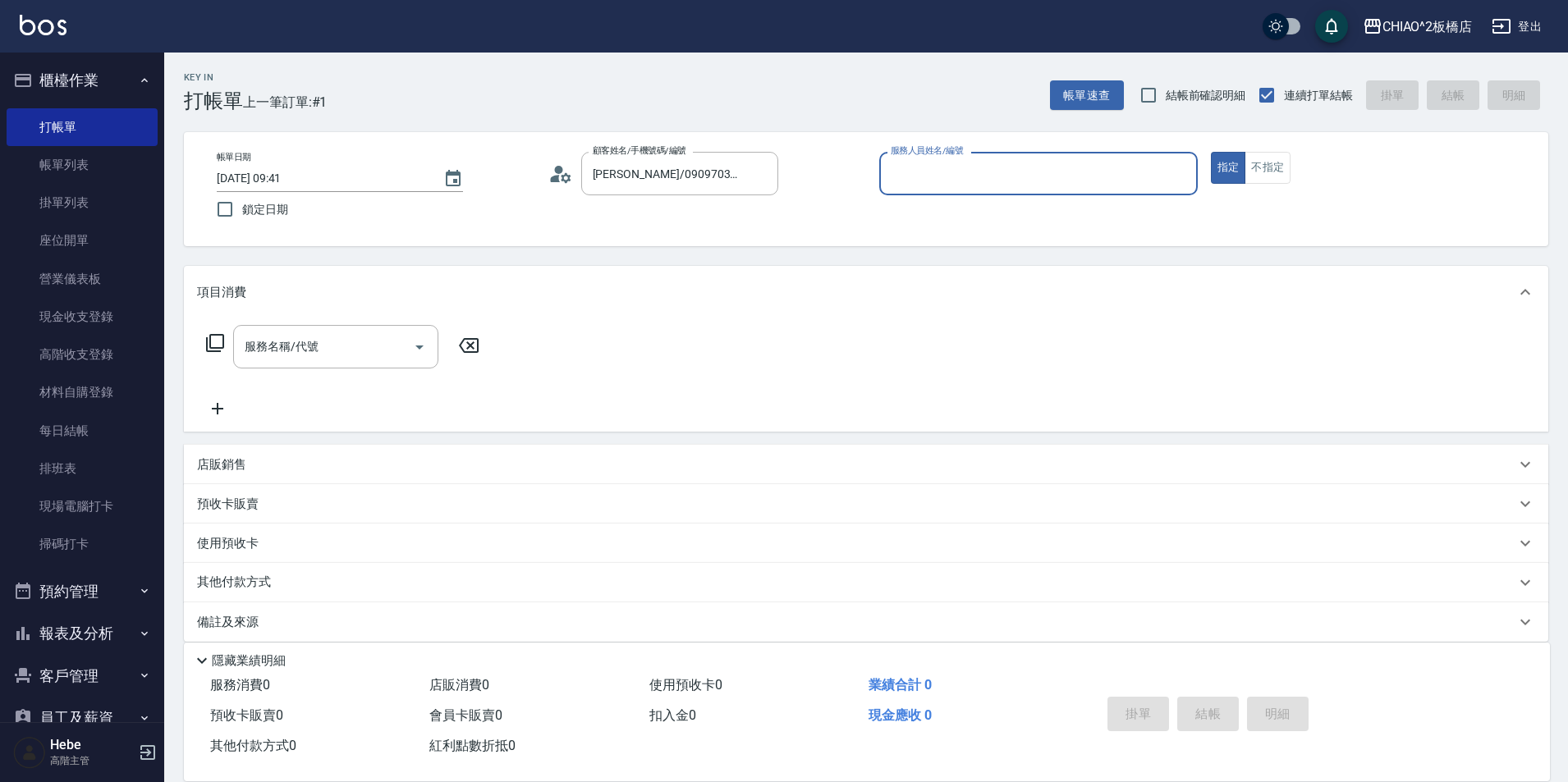
type input "MINI(無代號)"
click at [387, 349] on input "服務名稱/代號" at bounding box center [323, 346] width 166 height 29
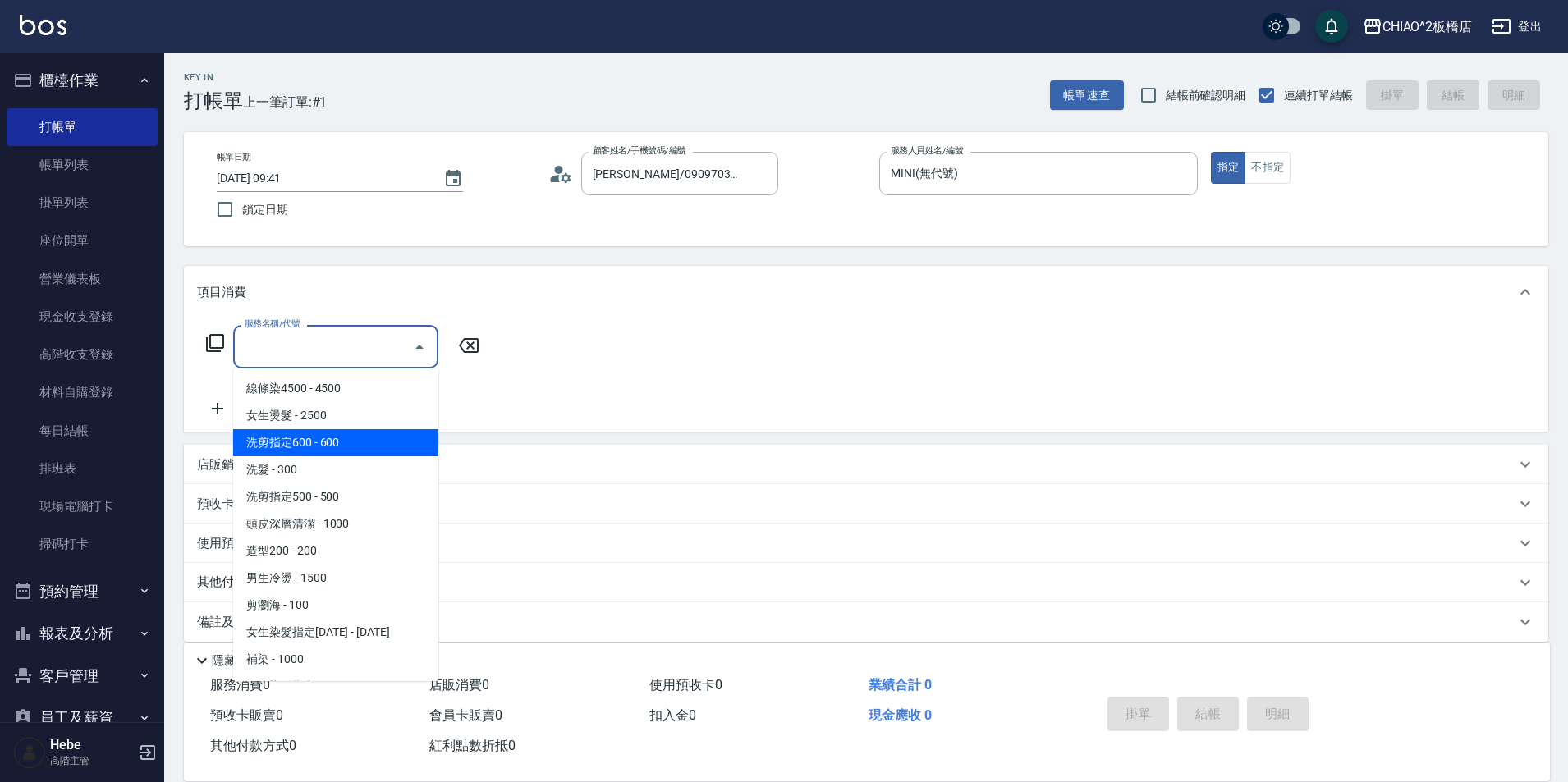
click at [389, 439] on span "洗剪指定600 - 600" at bounding box center [336, 442] width 205 height 27
type input "洗剪指定600(96678)"
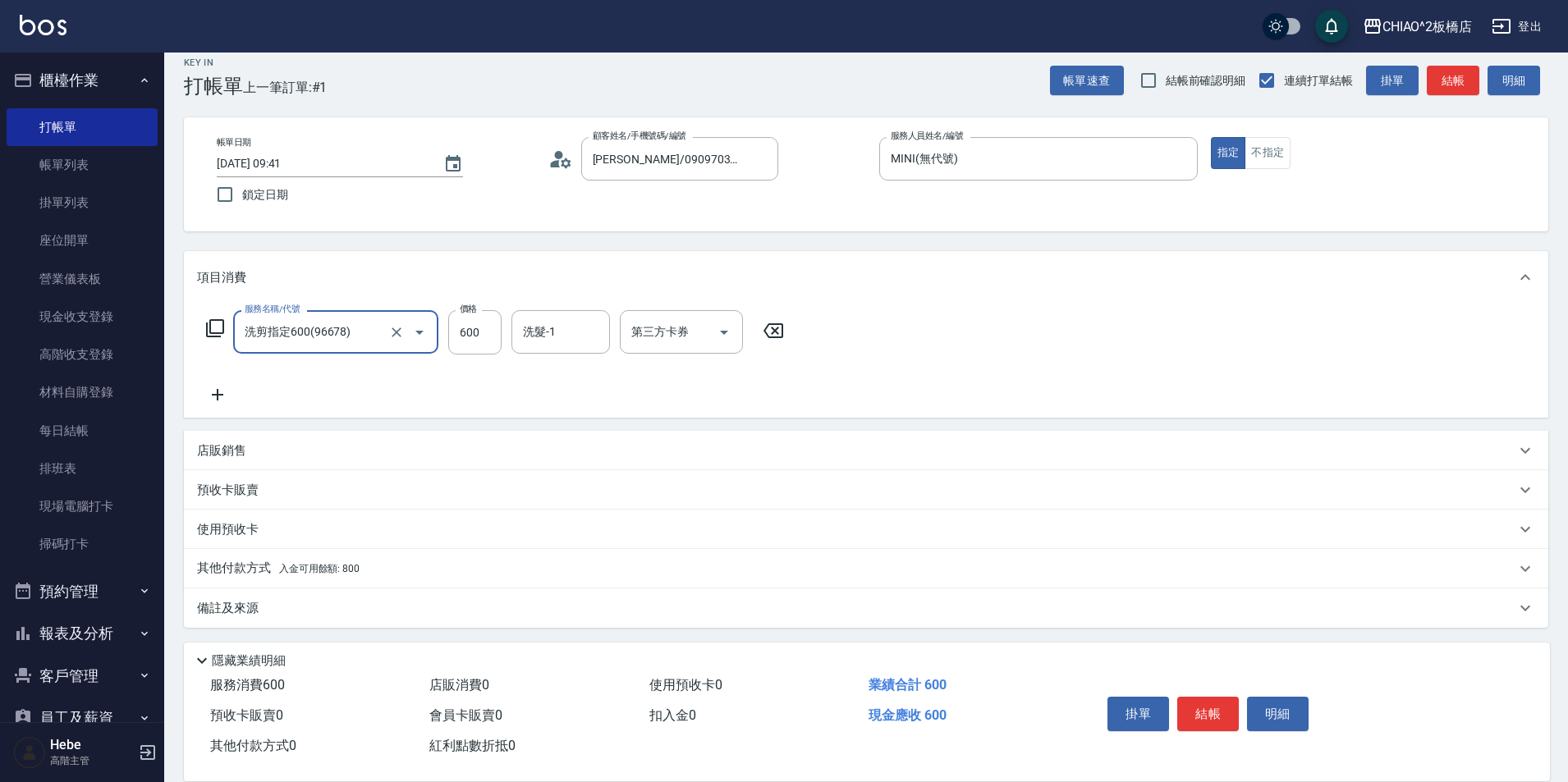
scroll to position [18, 0]
click at [383, 572] on div "其他付款方式 入金可用餘額: 800" at bounding box center [856, 565] width 1318 height 18
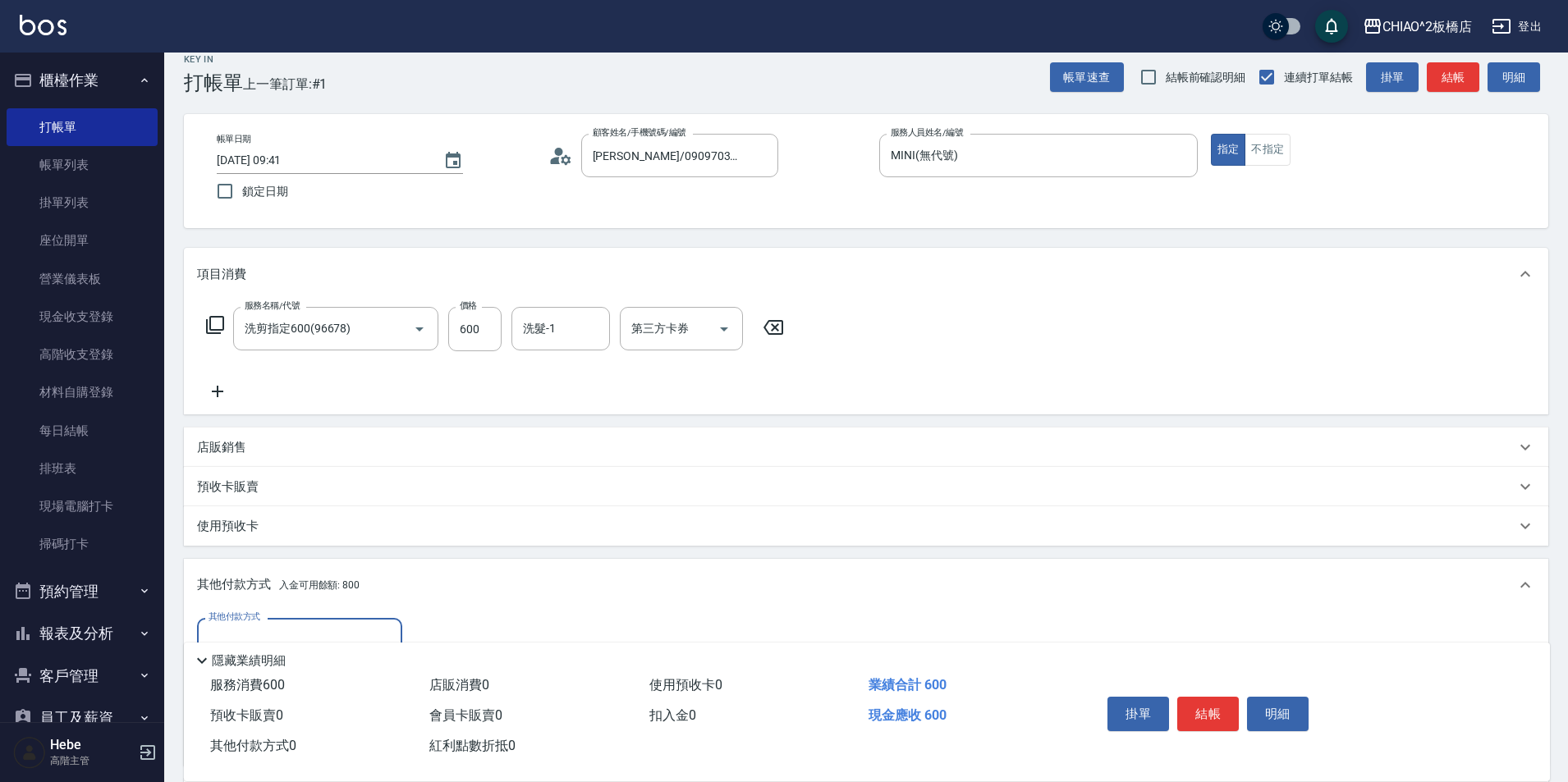
scroll to position [100, 0]
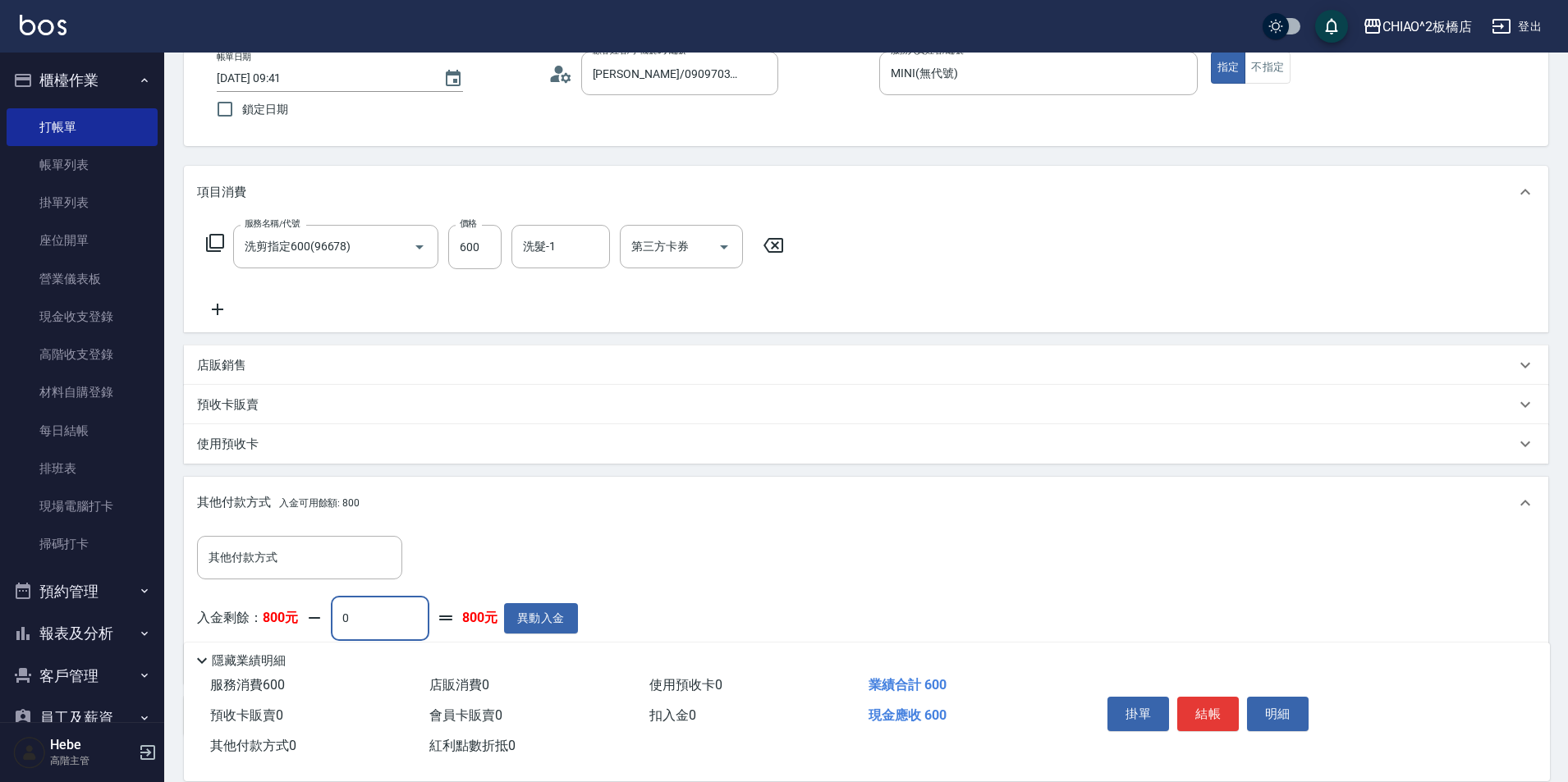
click at [391, 604] on input "0" at bounding box center [379, 618] width 98 height 45
type input "600"
click at [1220, 700] on button "結帳" at bounding box center [1208, 714] width 61 height 34
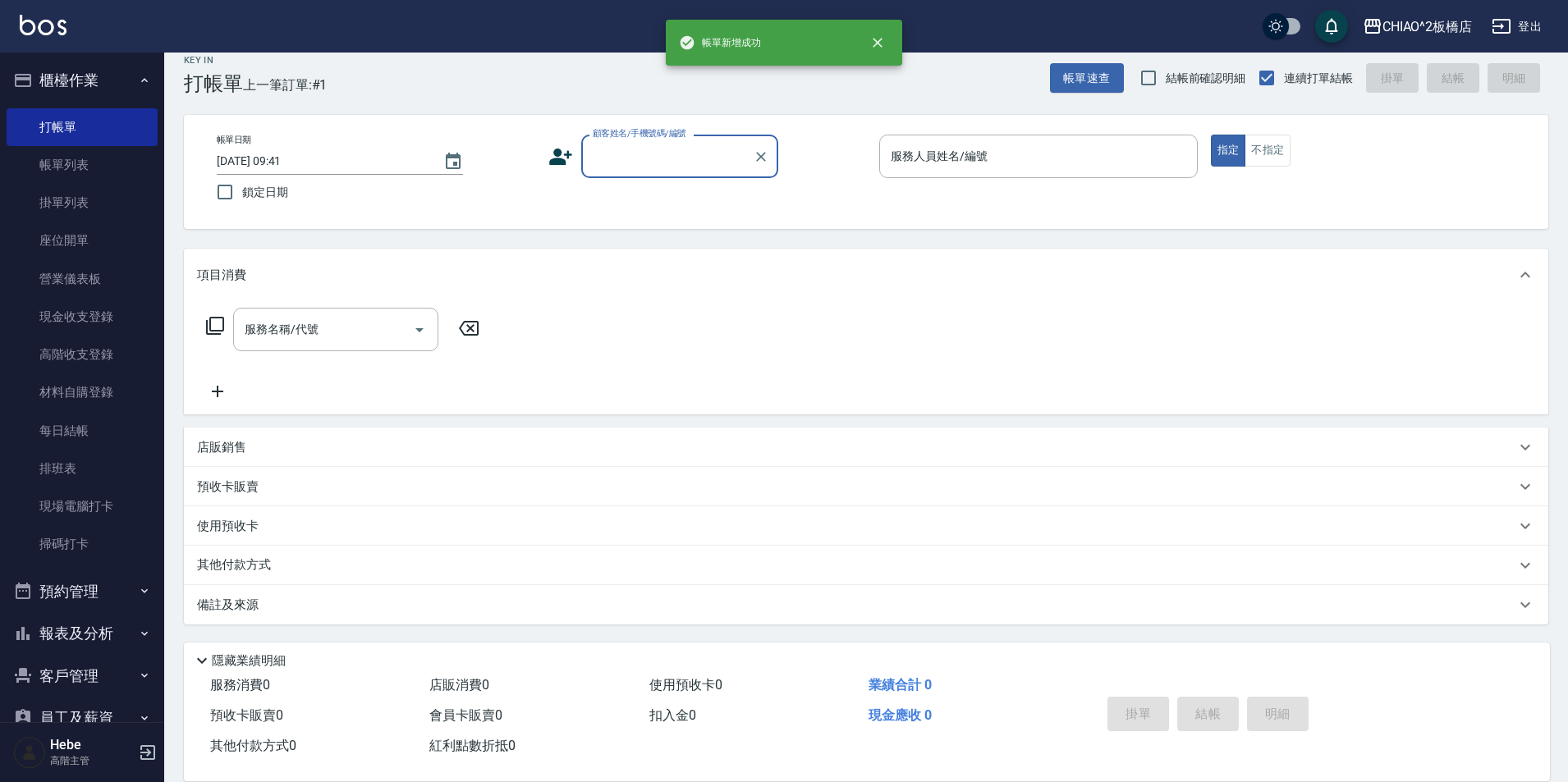
scroll to position [0, 0]
